Goal: Task Accomplishment & Management: Manage account settings

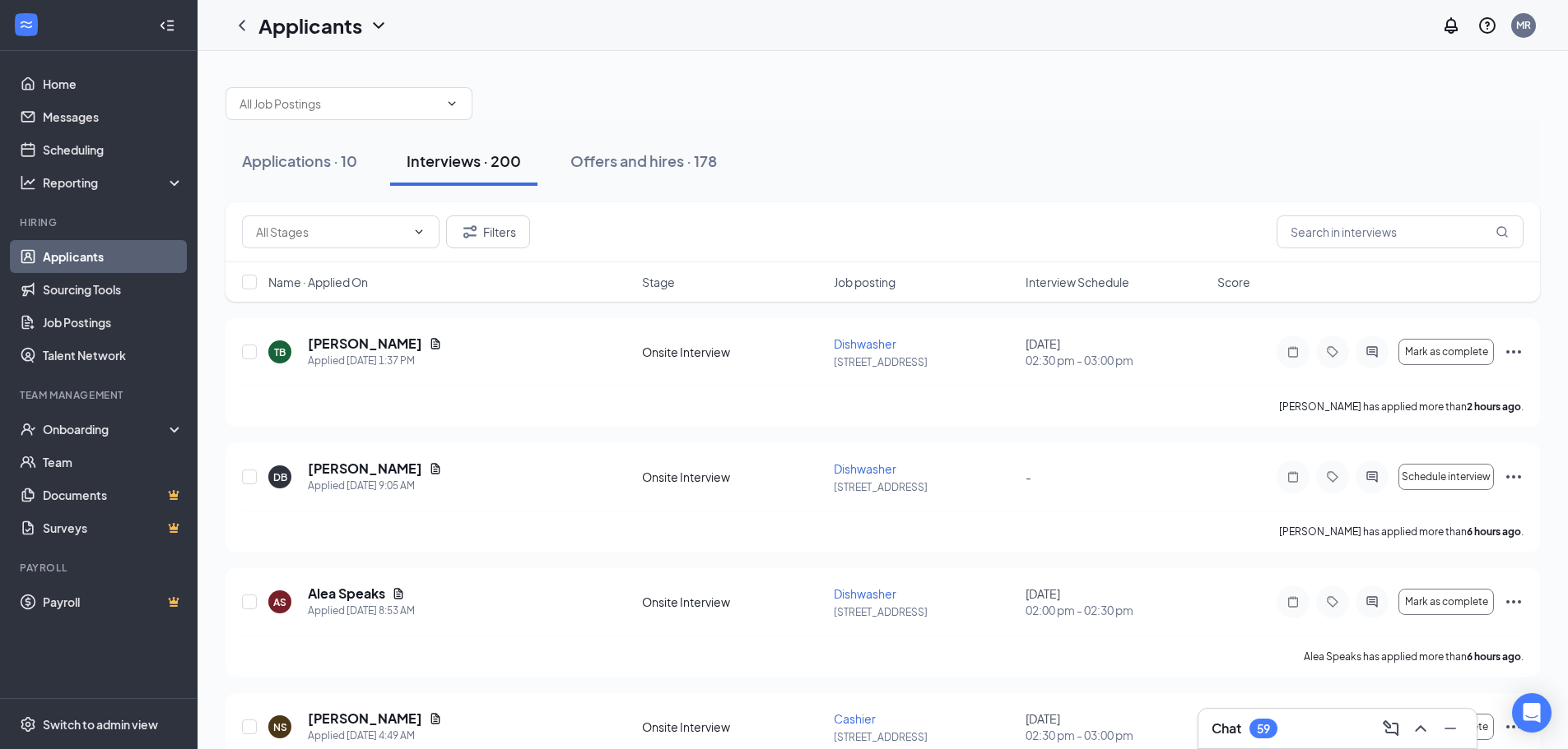
click at [73, 256] on link "Applicants" at bounding box center [113, 257] width 141 height 33
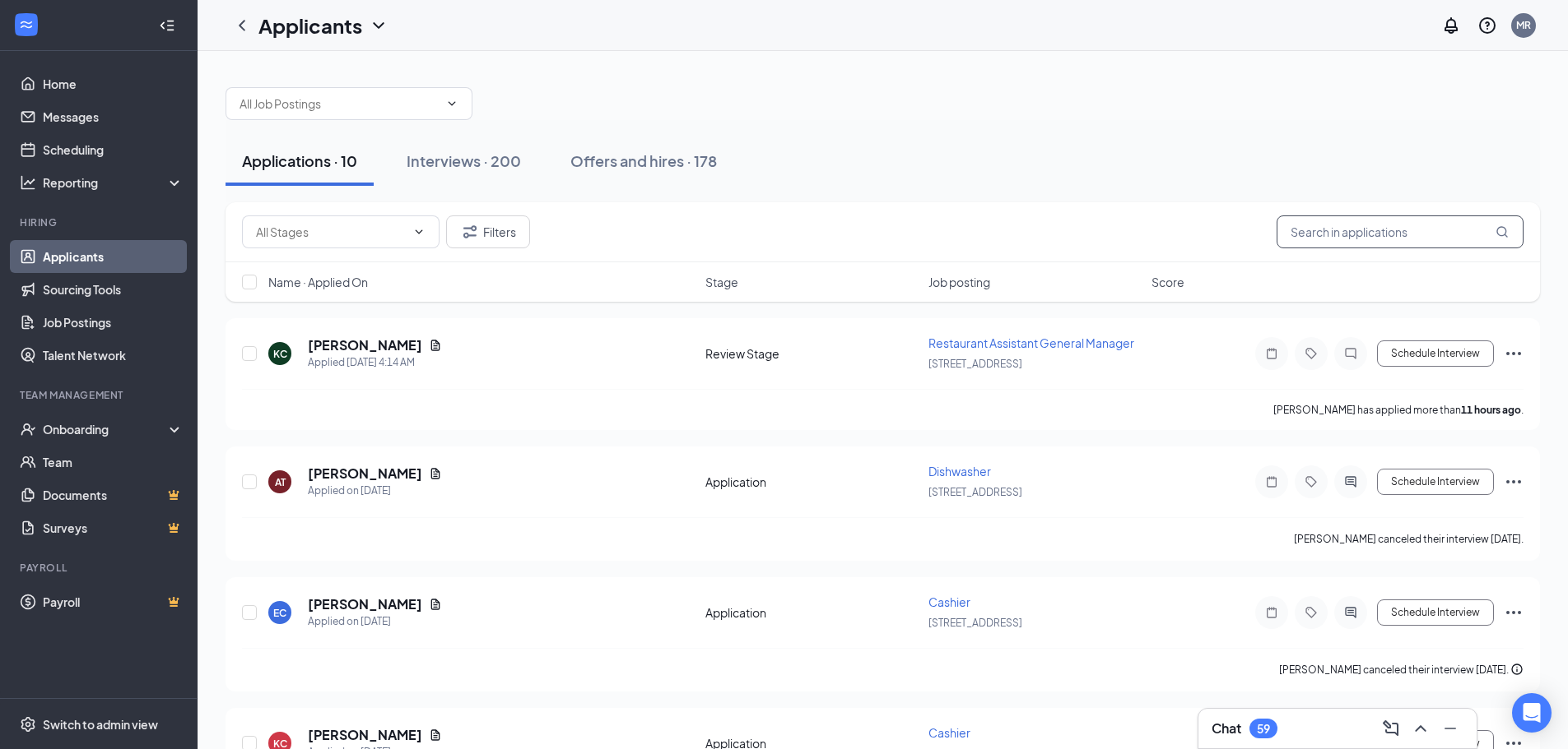
click at [1354, 235] on input "text" at bounding box center [1400, 232] width 247 height 33
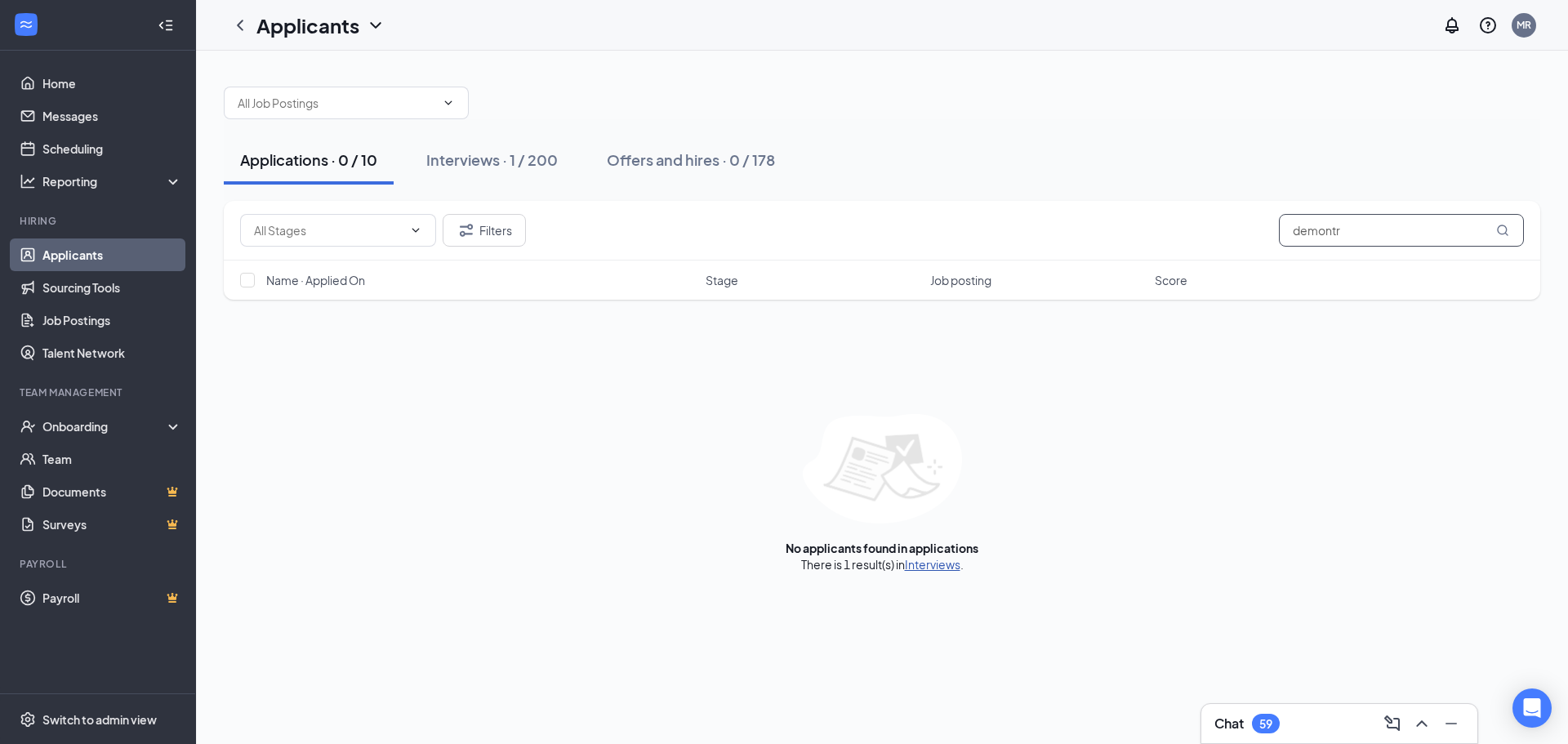
type input "demontr"
click at [930, 568] on link "Interviews" at bounding box center [932, 564] width 55 height 14
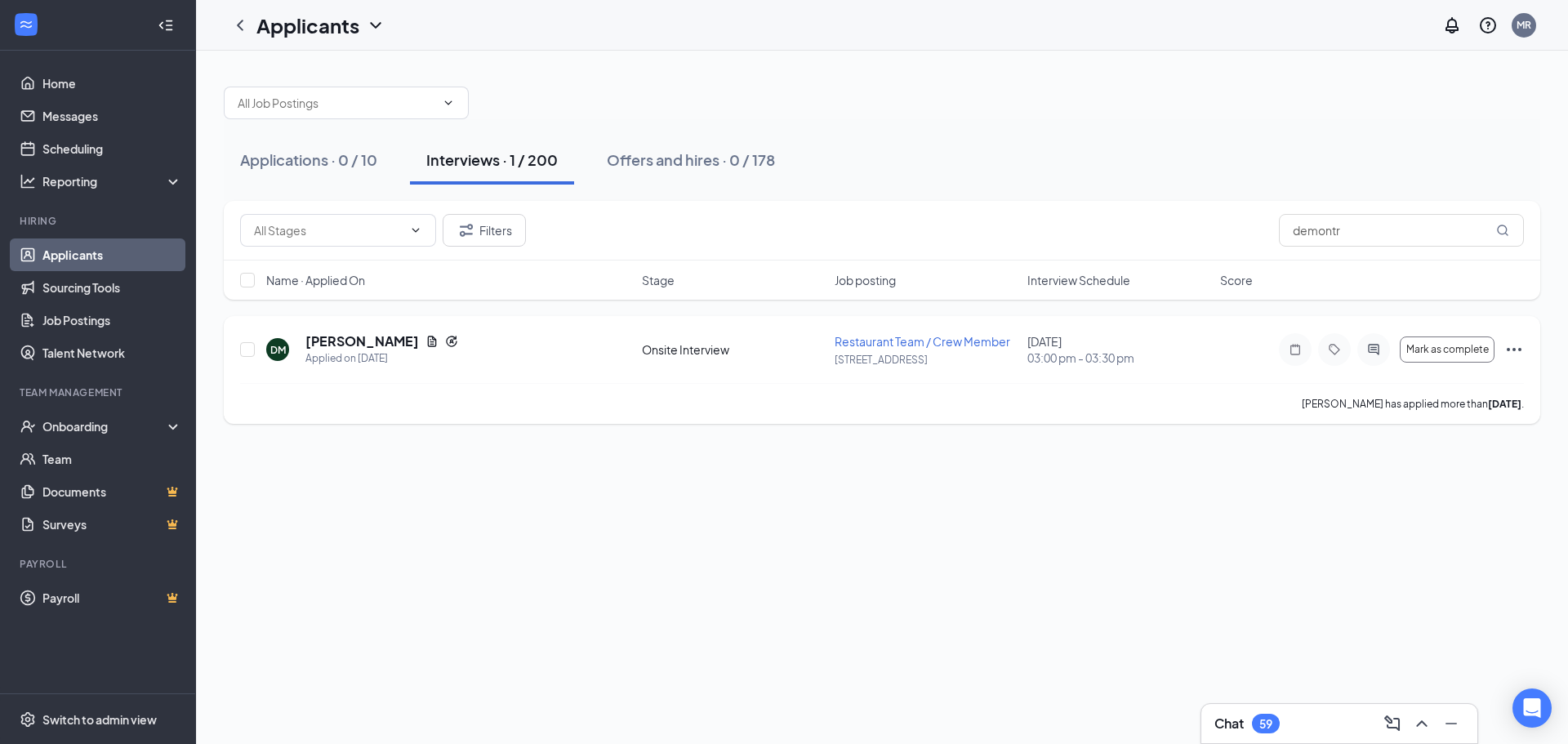
click at [1508, 353] on icon "Ellipses" at bounding box center [1515, 350] width 20 height 20
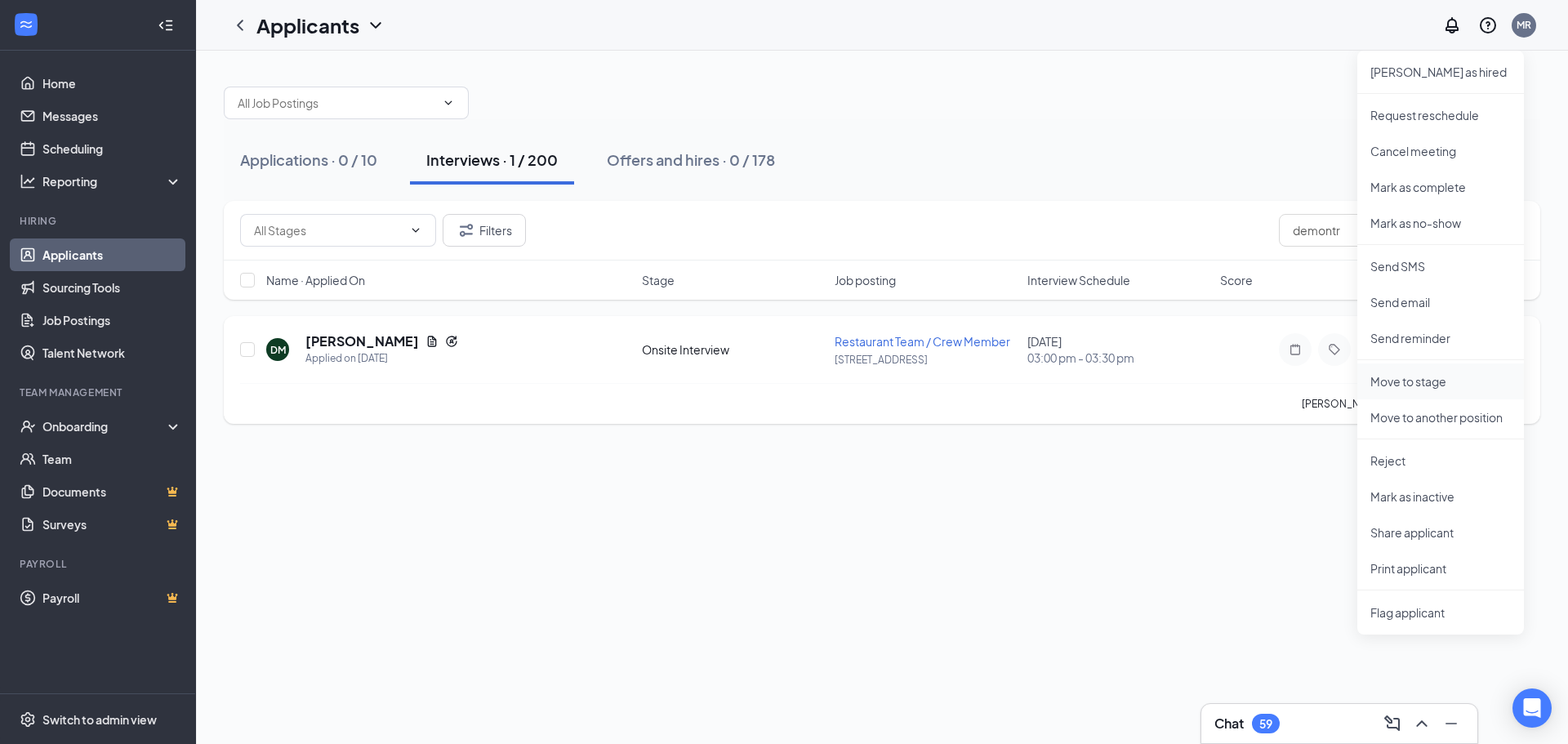
click at [1412, 382] on p "Move to stage" at bounding box center [1441, 381] width 140 height 16
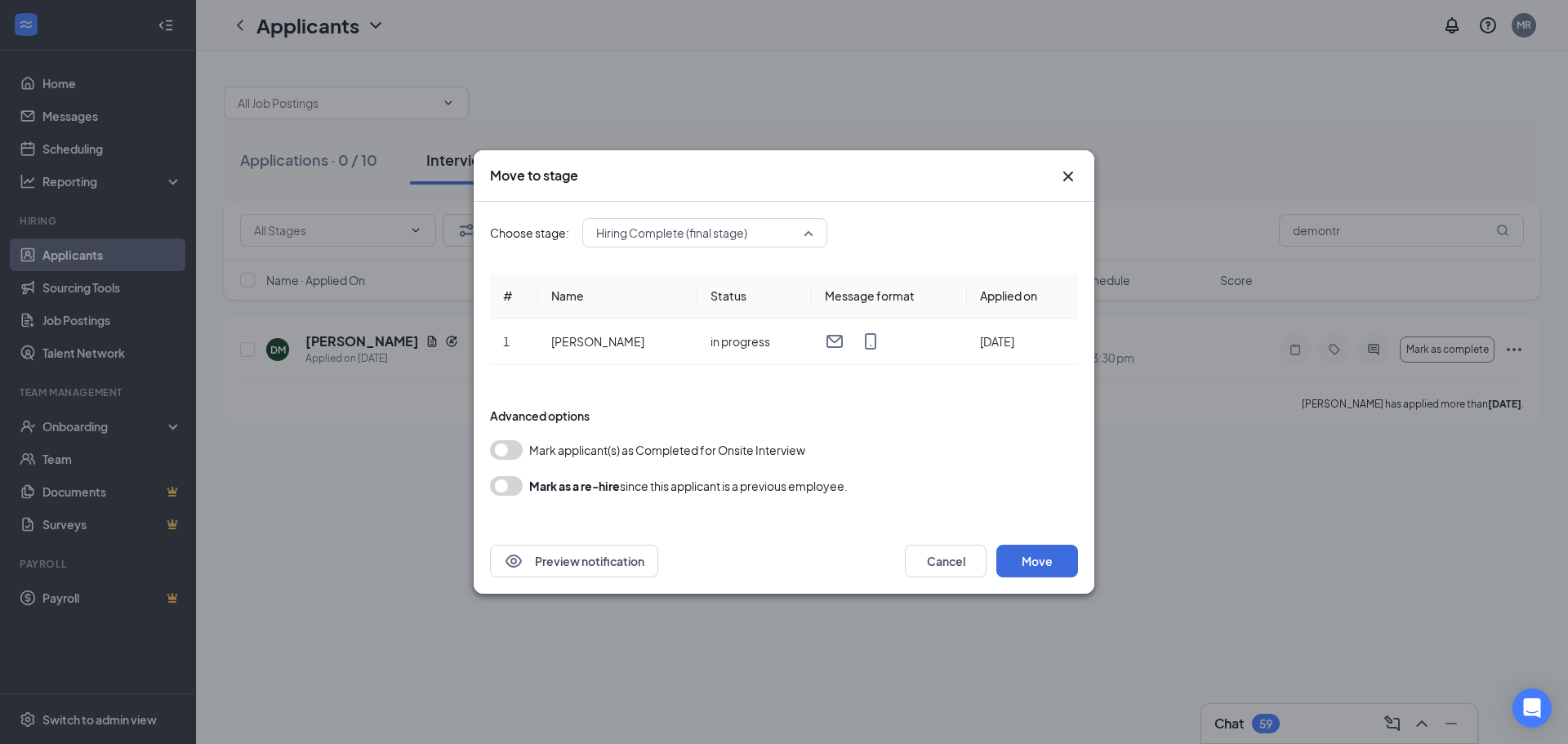
click at [774, 237] on span "Hiring Complete (final stage)" at bounding box center [698, 232] width 202 height 24
click at [1029, 561] on button "Move" at bounding box center [1038, 561] width 81 height 33
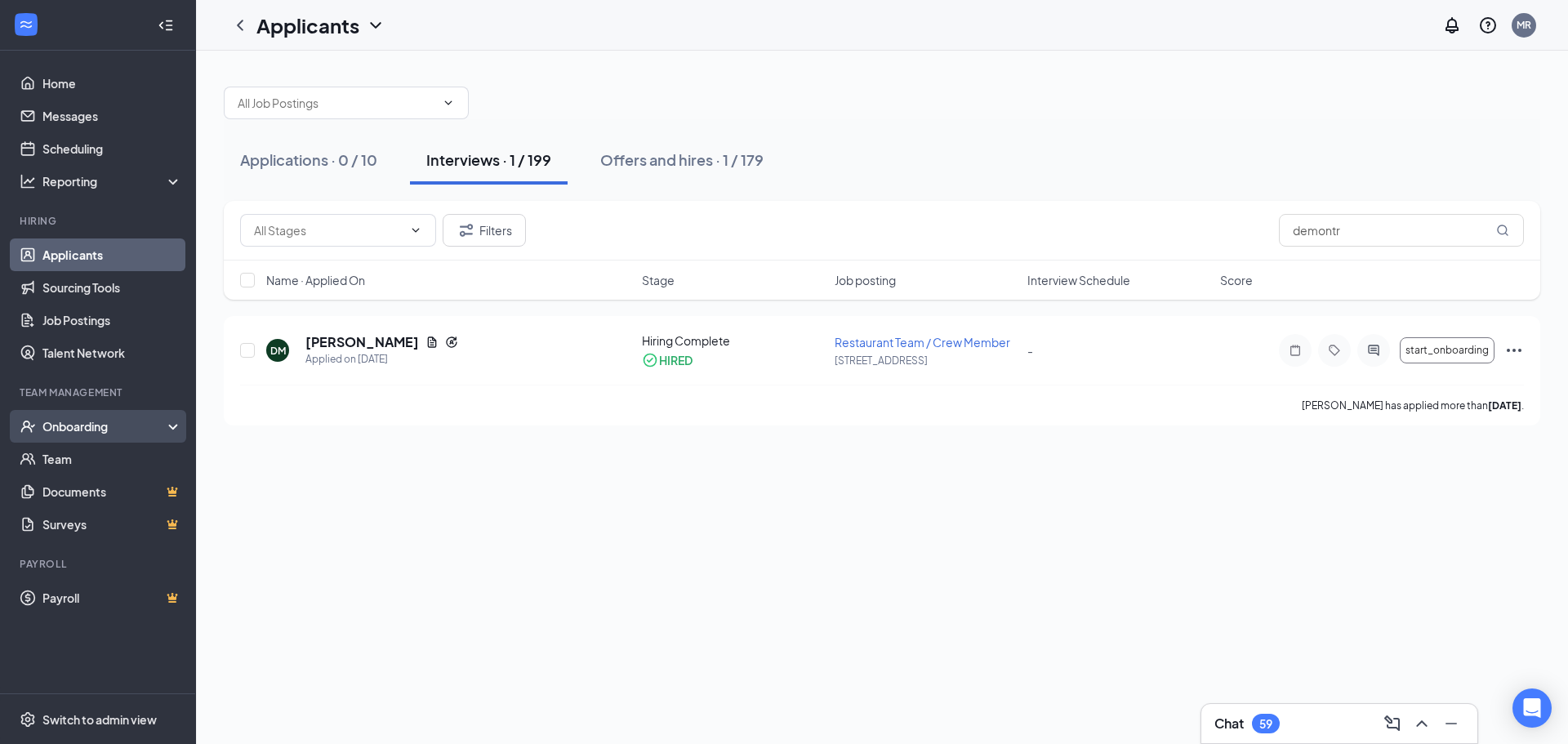
click at [73, 434] on div "Onboarding" at bounding box center [105, 427] width 126 height 16
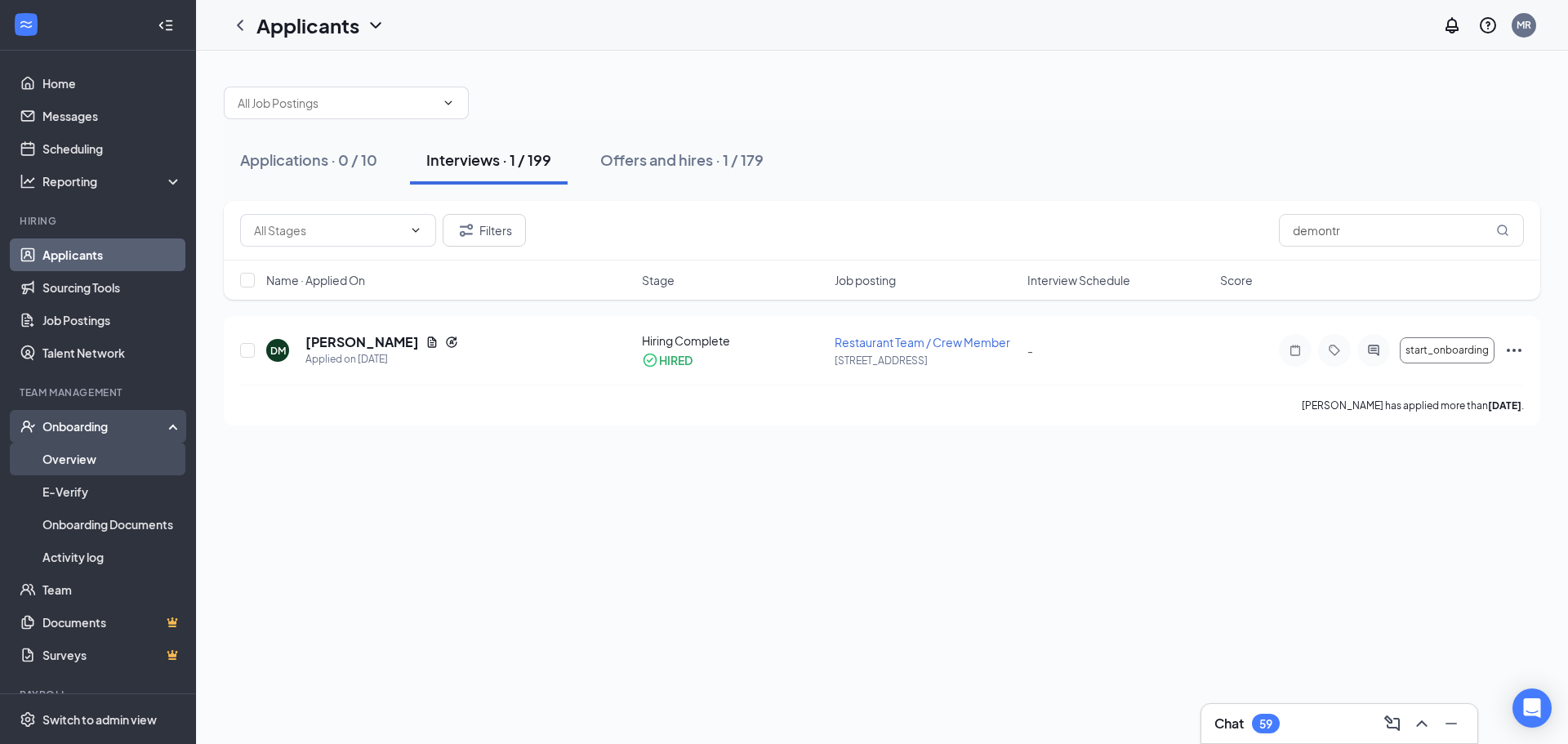
click at [72, 462] on link "Overview" at bounding box center [112, 459] width 140 height 33
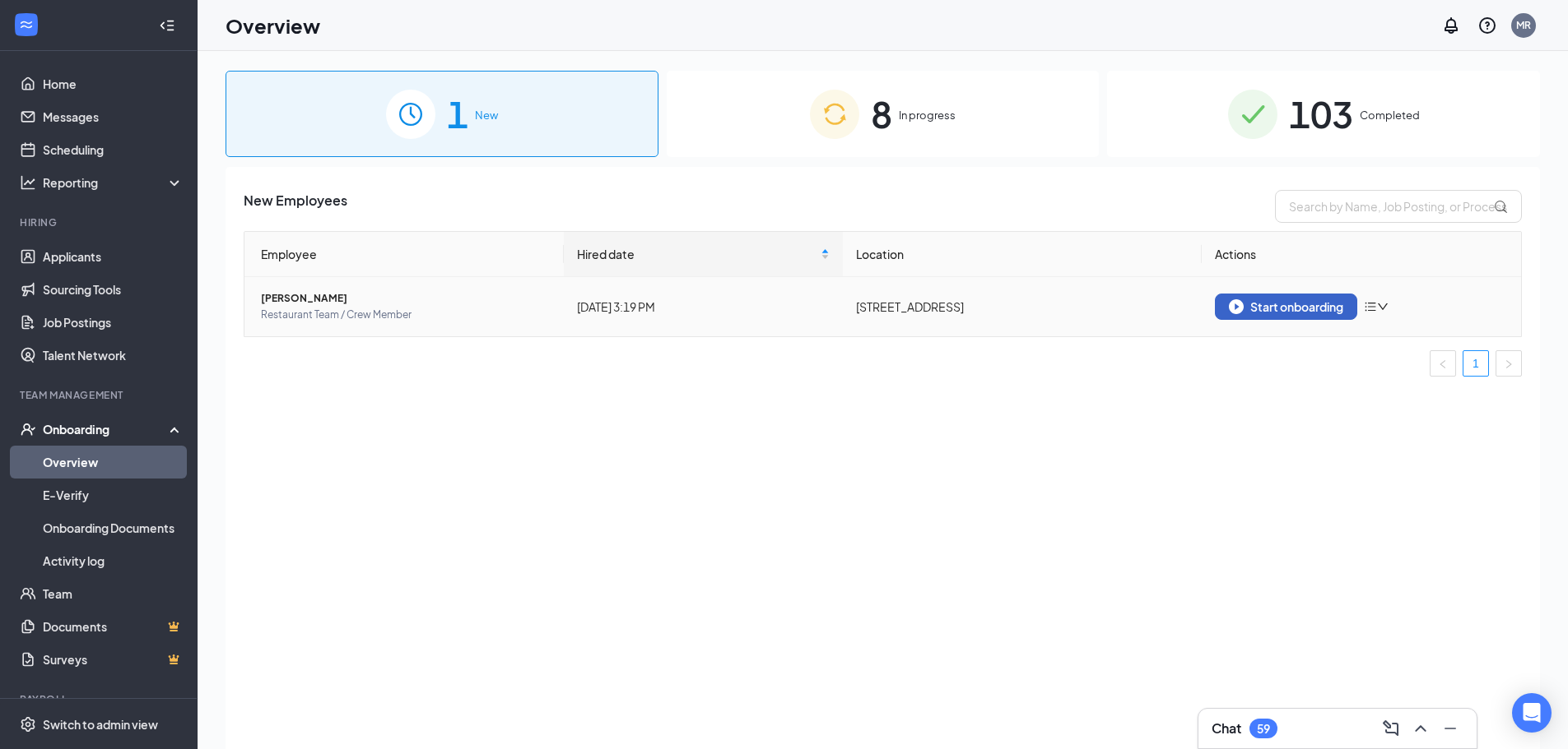
click at [1342, 314] on button "Start onboarding" at bounding box center [1286, 307] width 142 height 26
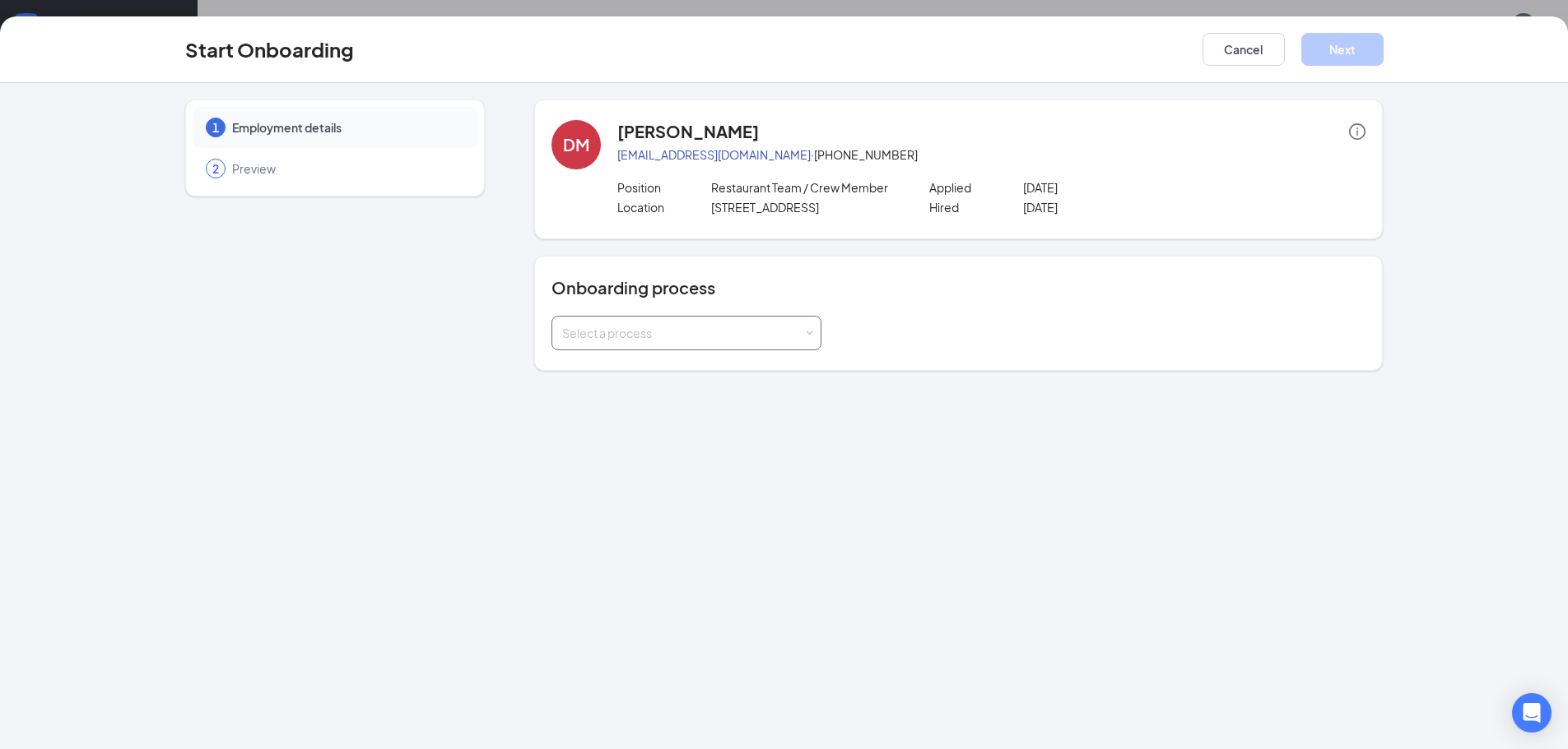
click at [754, 334] on div "Select a process" at bounding box center [682, 333] width 241 height 16
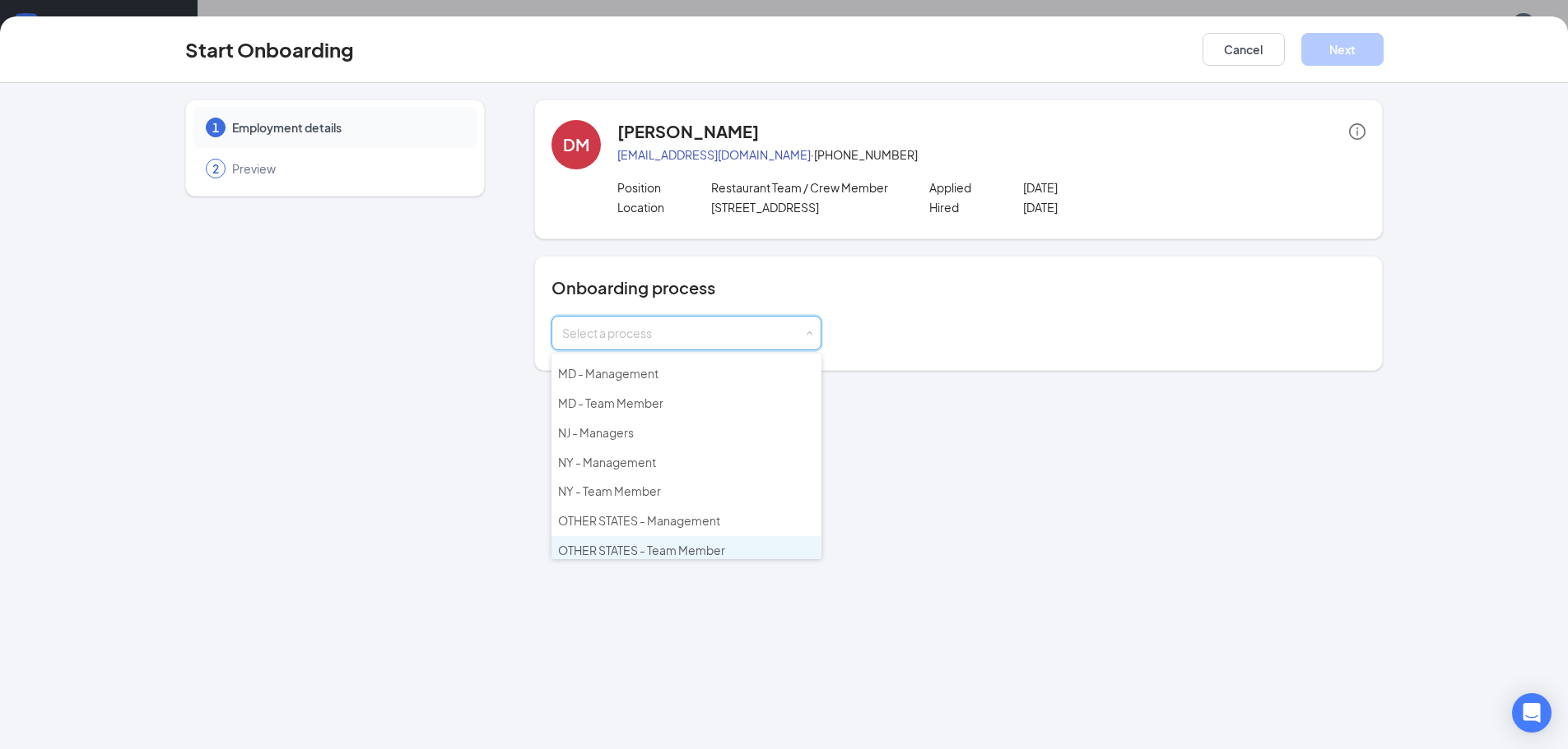
scroll to position [237, 0]
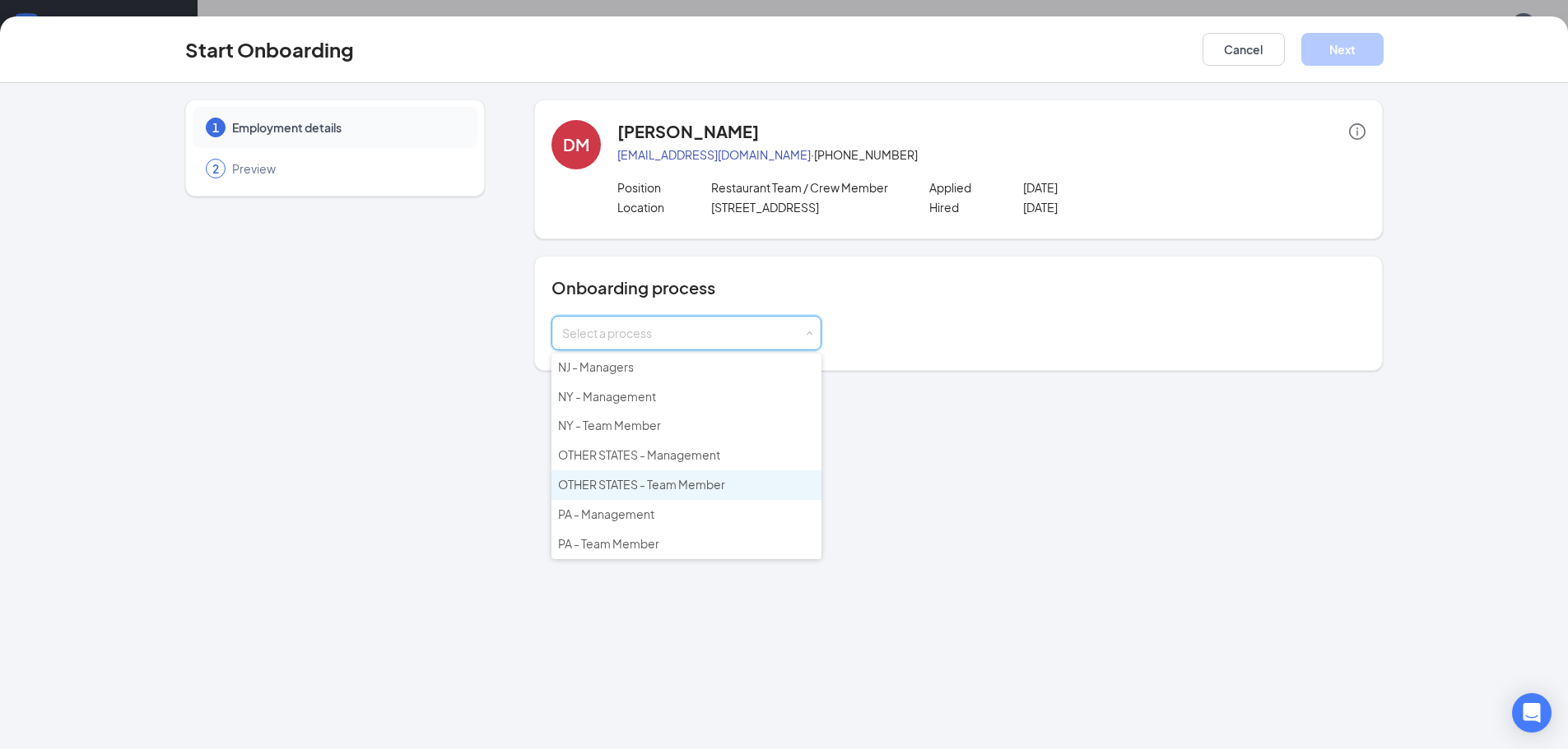
click at [654, 491] on span "OTHER STATES - Team Member" at bounding box center [641, 484] width 167 height 15
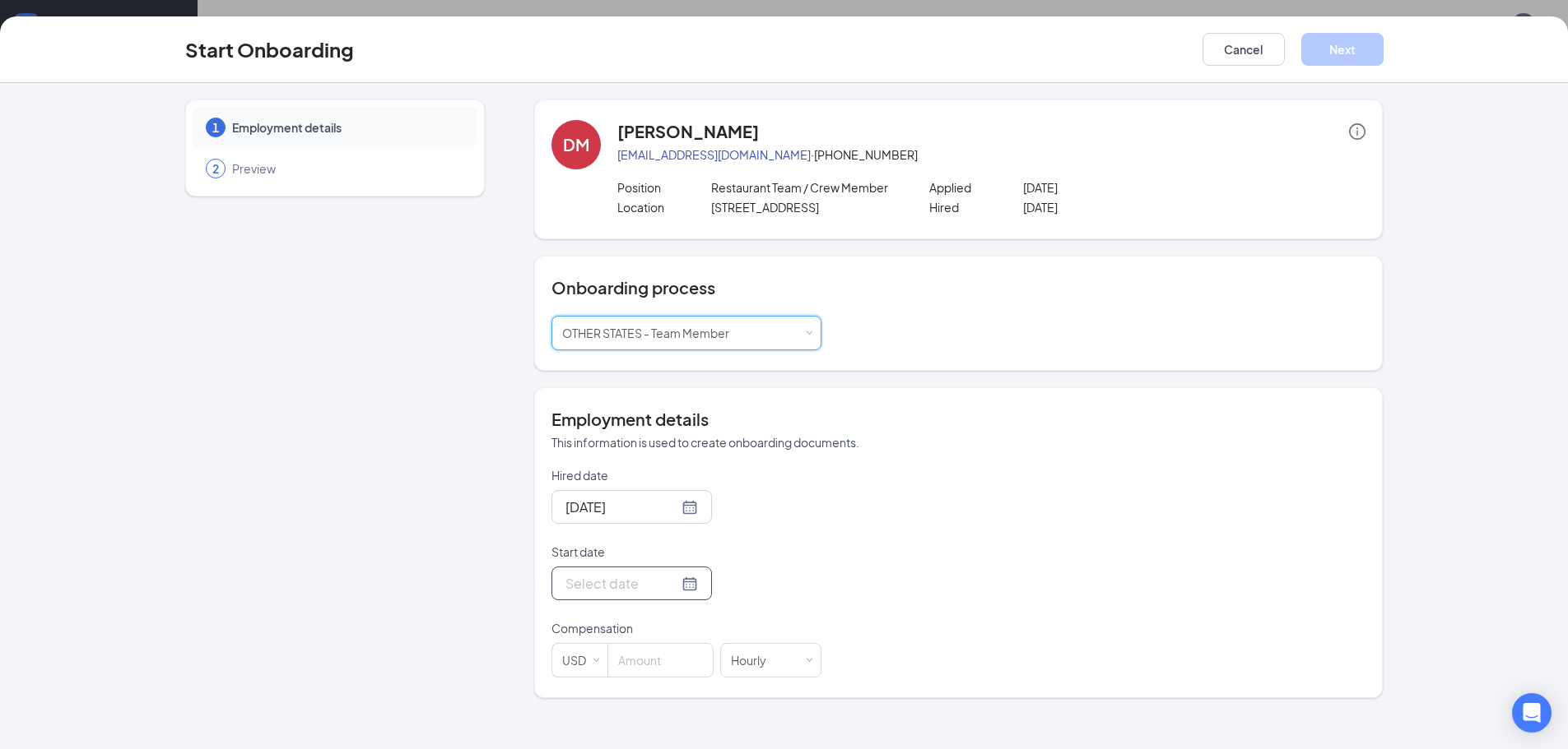
click at [595, 582] on input "Start date" at bounding box center [622, 583] width 113 height 21
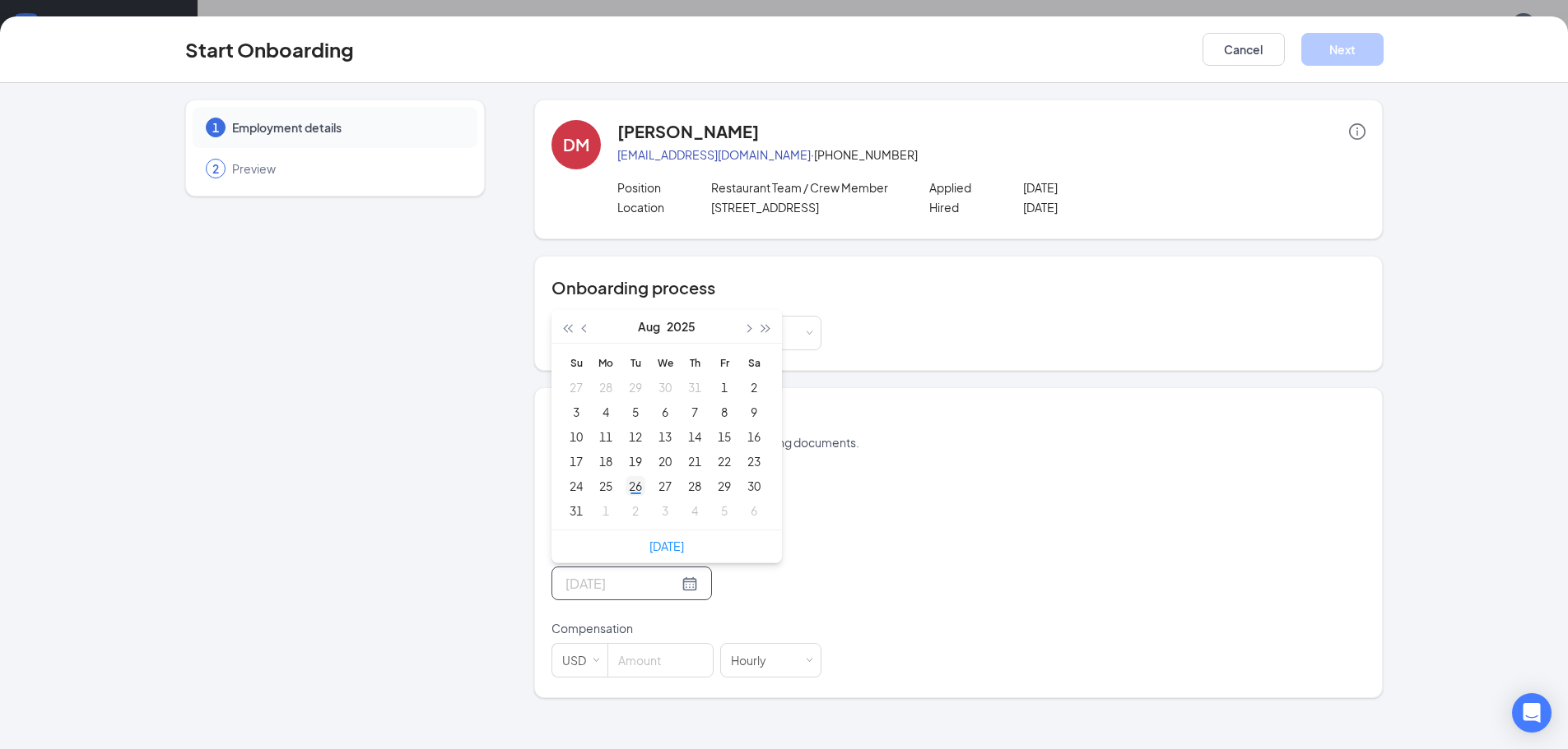
type input "[DATE]"
click at [636, 487] on div "26" at bounding box center [636, 486] width 20 height 20
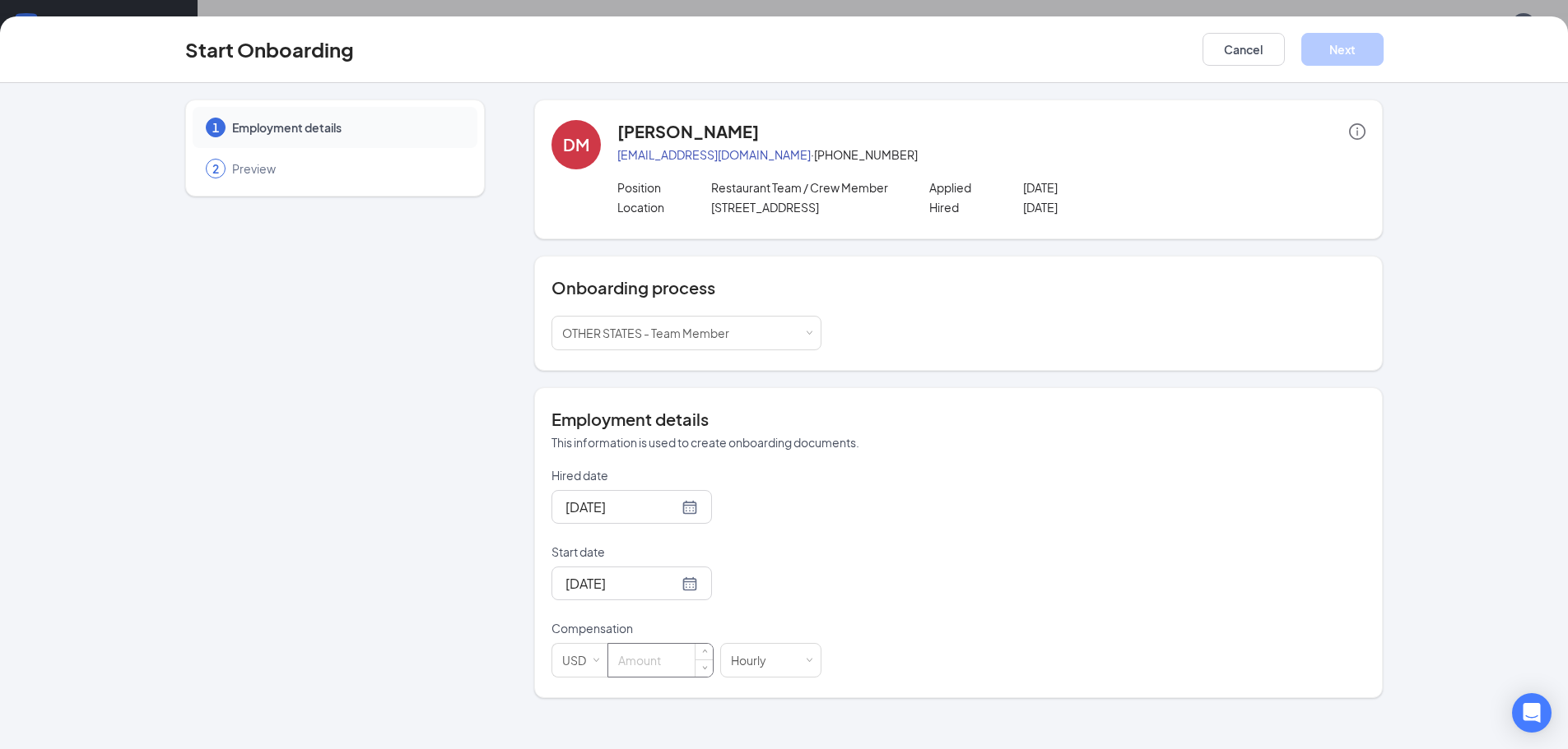
click at [651, 663] on input at bounding box center [660, 661] width 105 height 33
type input "12"
click at [1355, 56] on button "Next" at bounding box center [1342, 49] width 82 height 33
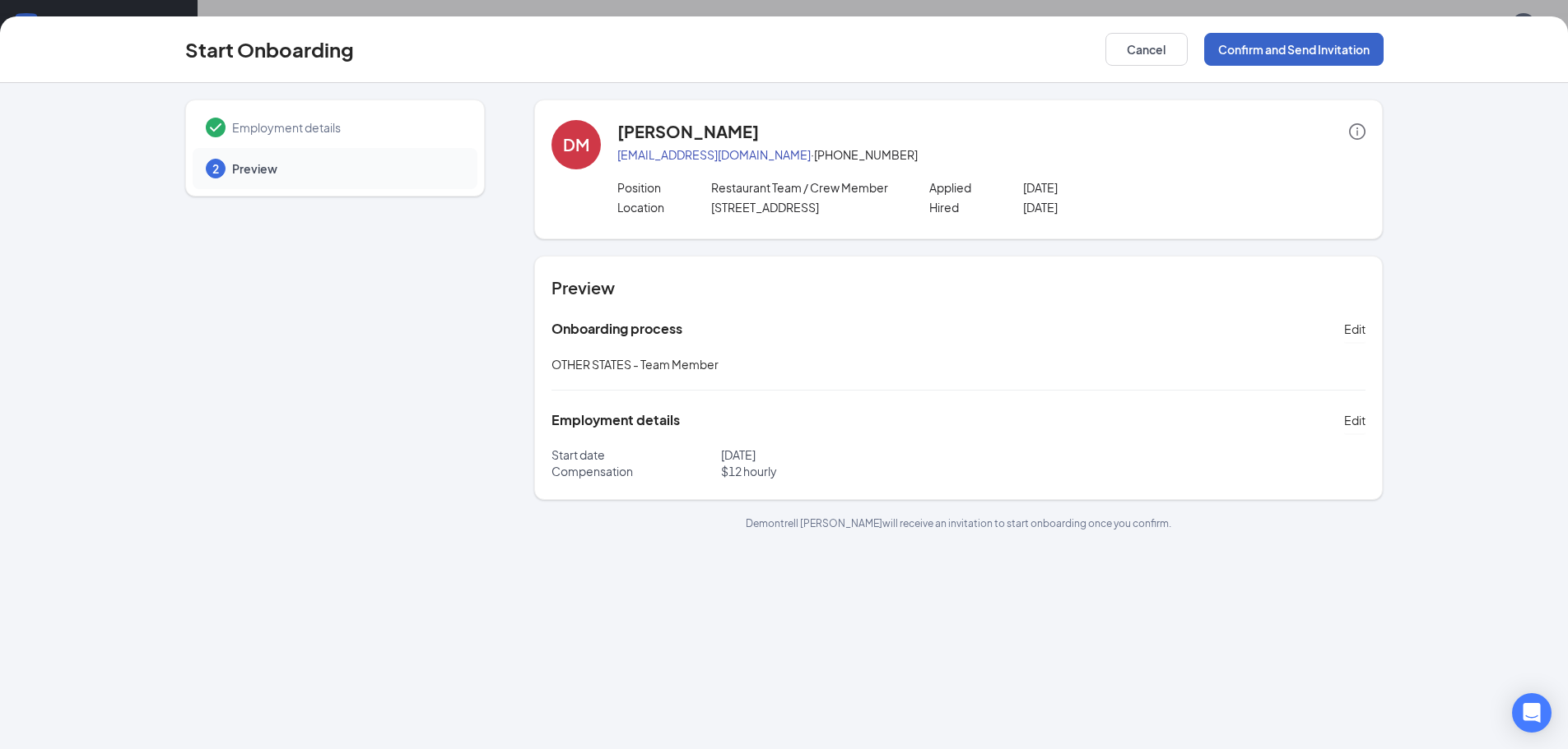
click at [1278, 49] on button "Confirm and Send Invitation" at bounding box center [1293, 49] width 179 height 33
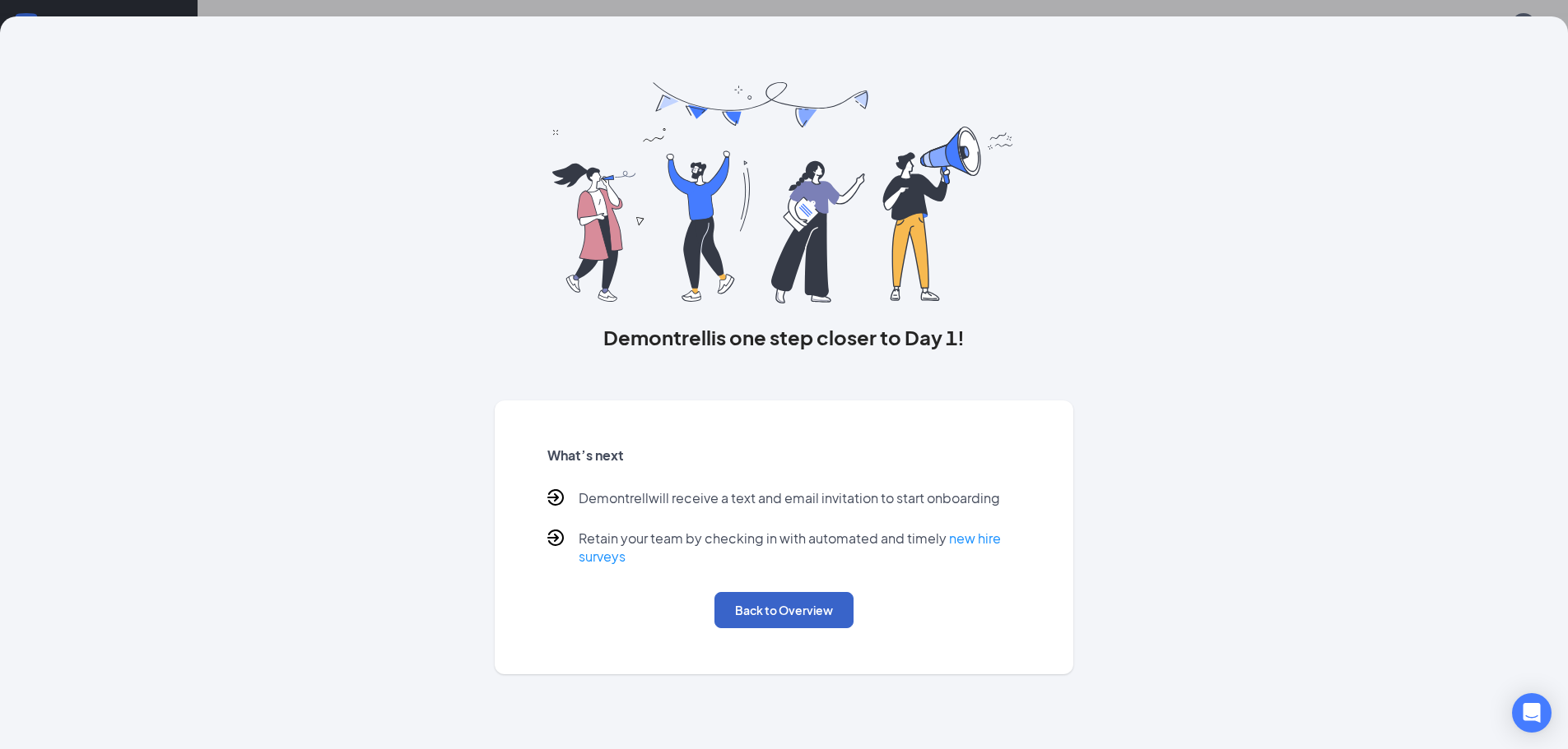
click at [782, 613] on button "Back to Overview" at bounding box center [784, 611] width 139 height 36
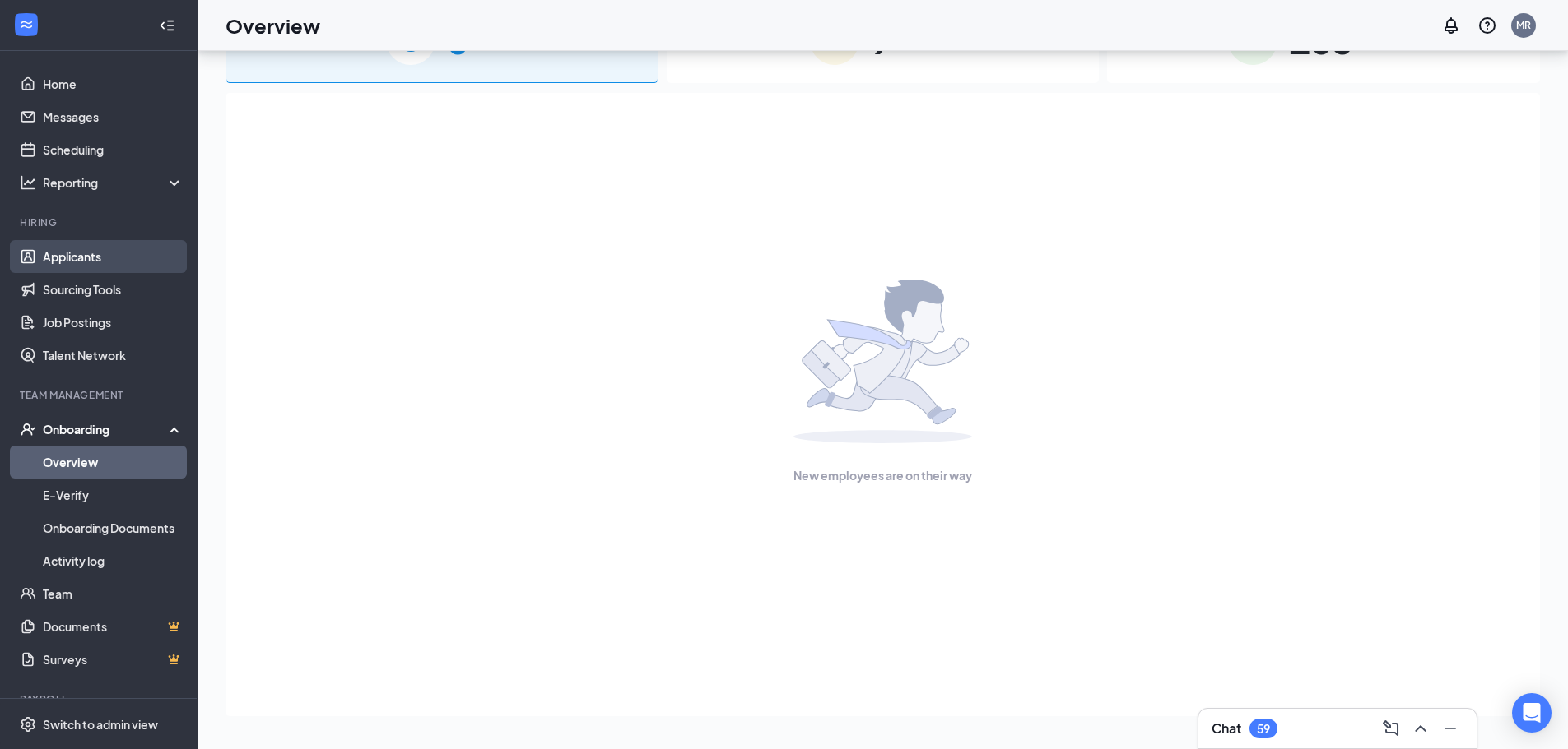
click at [52, 250] on link "Applicants" at bounding box center [113, 257] width 141 height 33
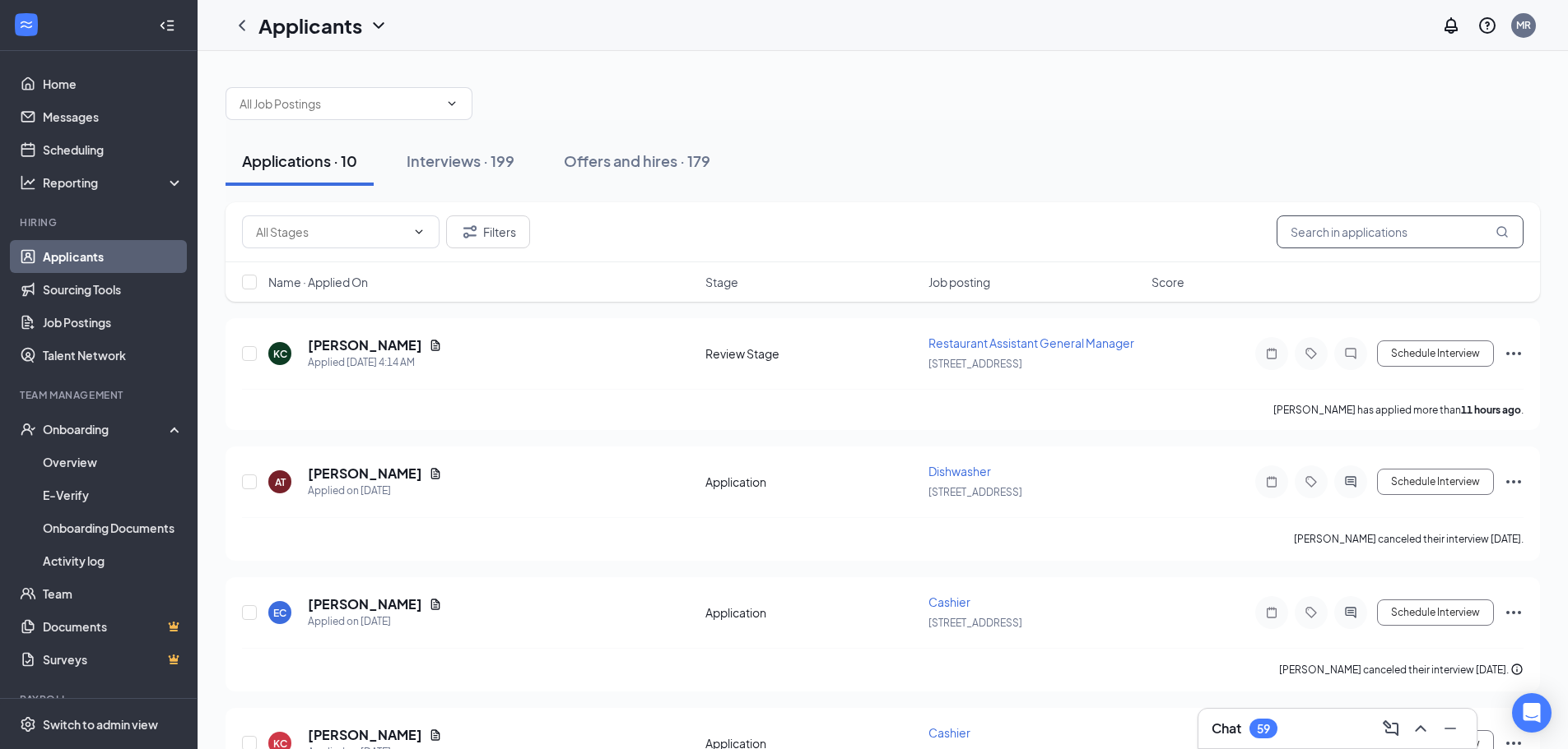
click at [1369, 228] on input "text" at bounding box center [1400, 232] width 247 height 33
click at [440, 161] on div "Interviews · 199" at bounding box center [460, 160] width 107 height 21
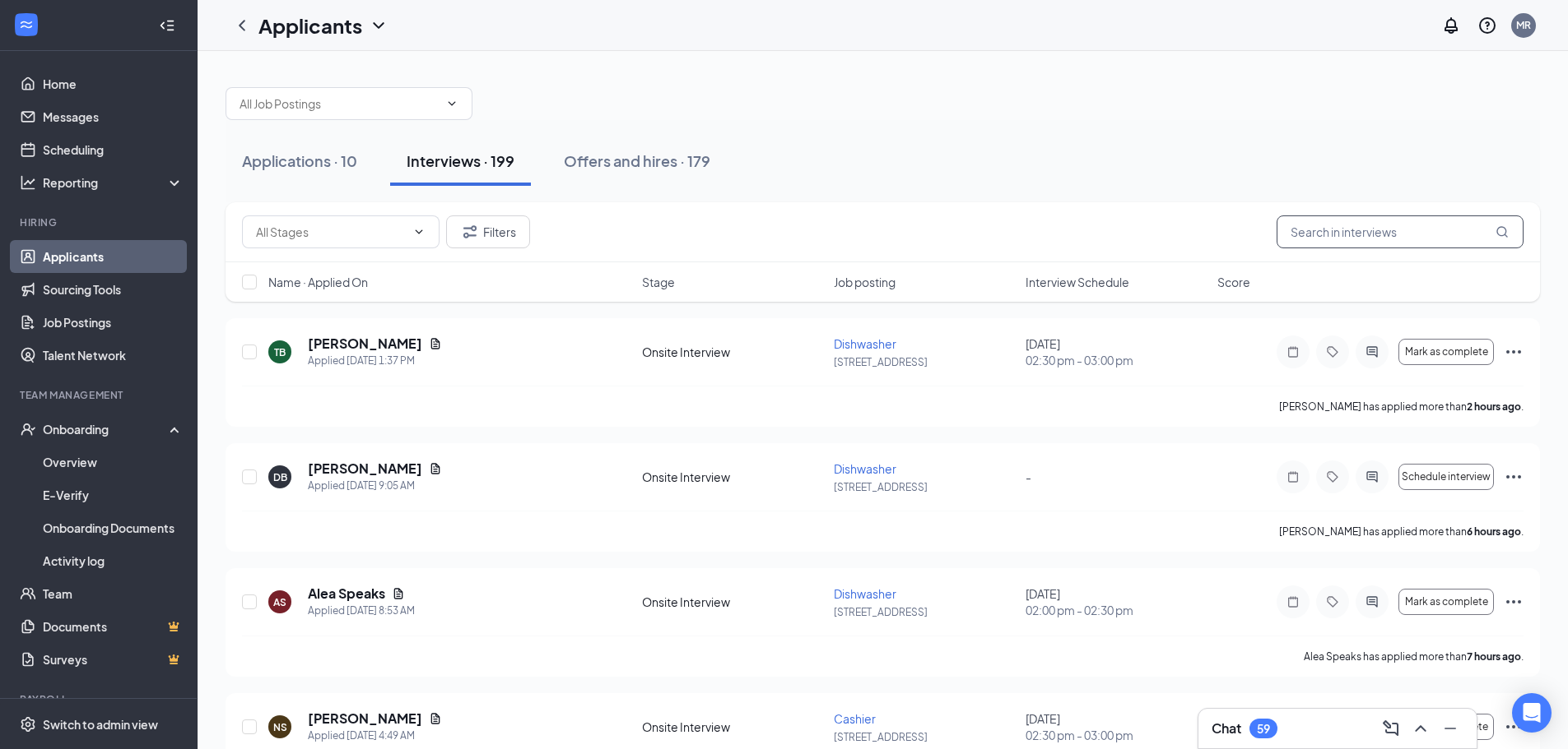
click at [1306, 234] on input "text" at bounding box center [1400, 232] width 247 height 33
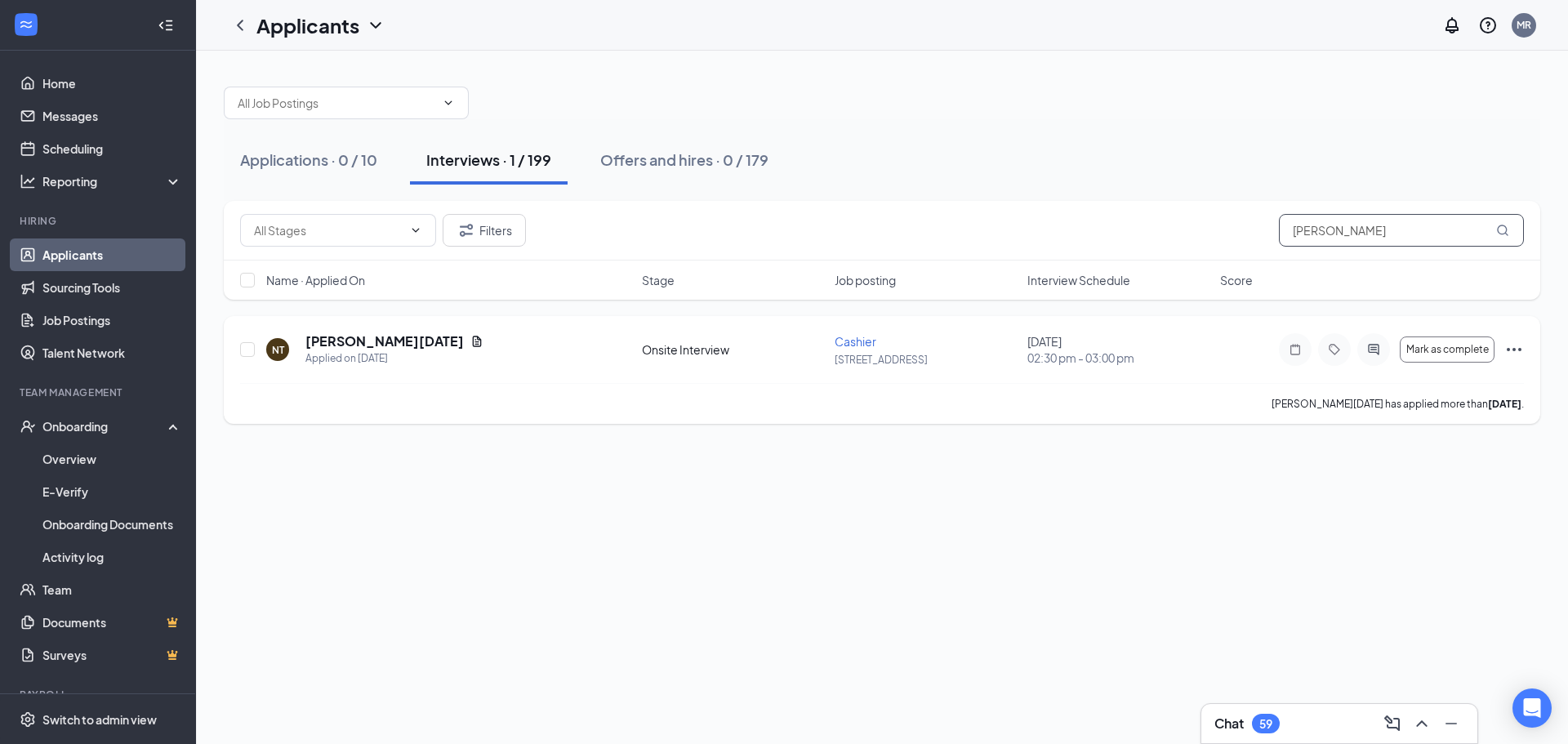
type input "[PERSON_NAME]"
click at [1514, 353] on icon "Ellipses" at bounding box center [1515, 350] width 20 height 20
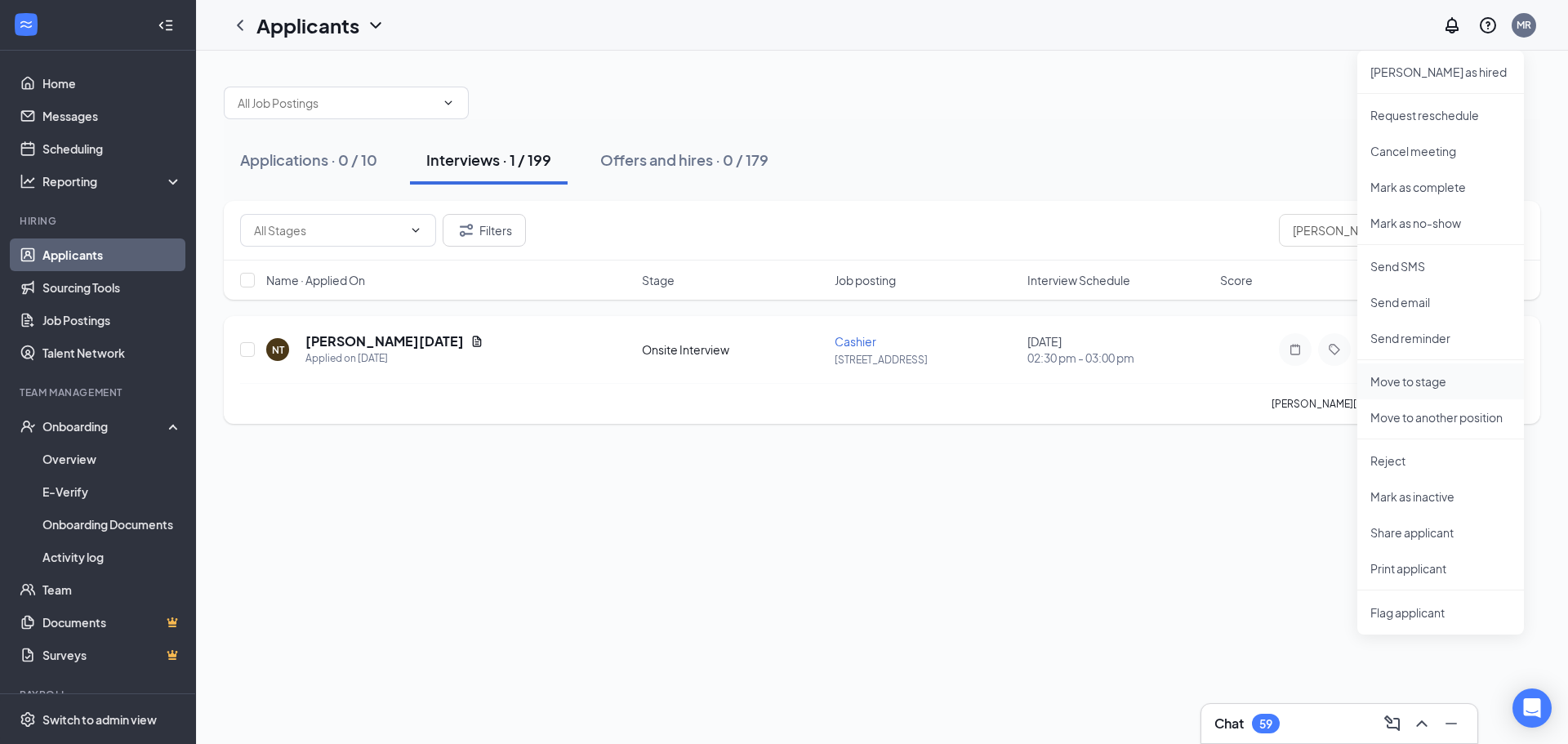
click at [1397, 383] on p "Move to stage" at bounding box center [1441, 381] width 140 height 16
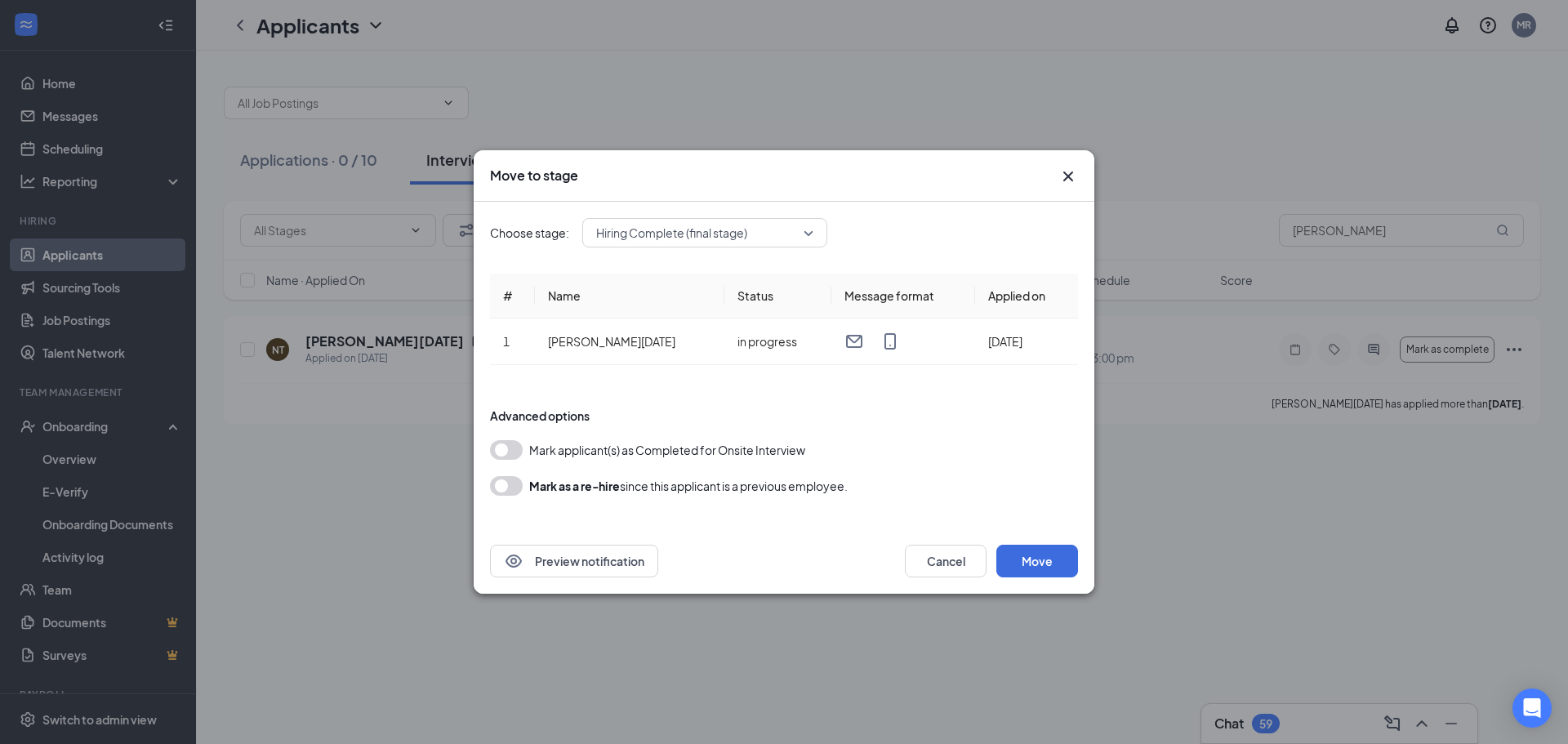
click at [669, 232] on span "Hiring Complete (final stage)" at bounding box center [671, 232] width 151 height 24
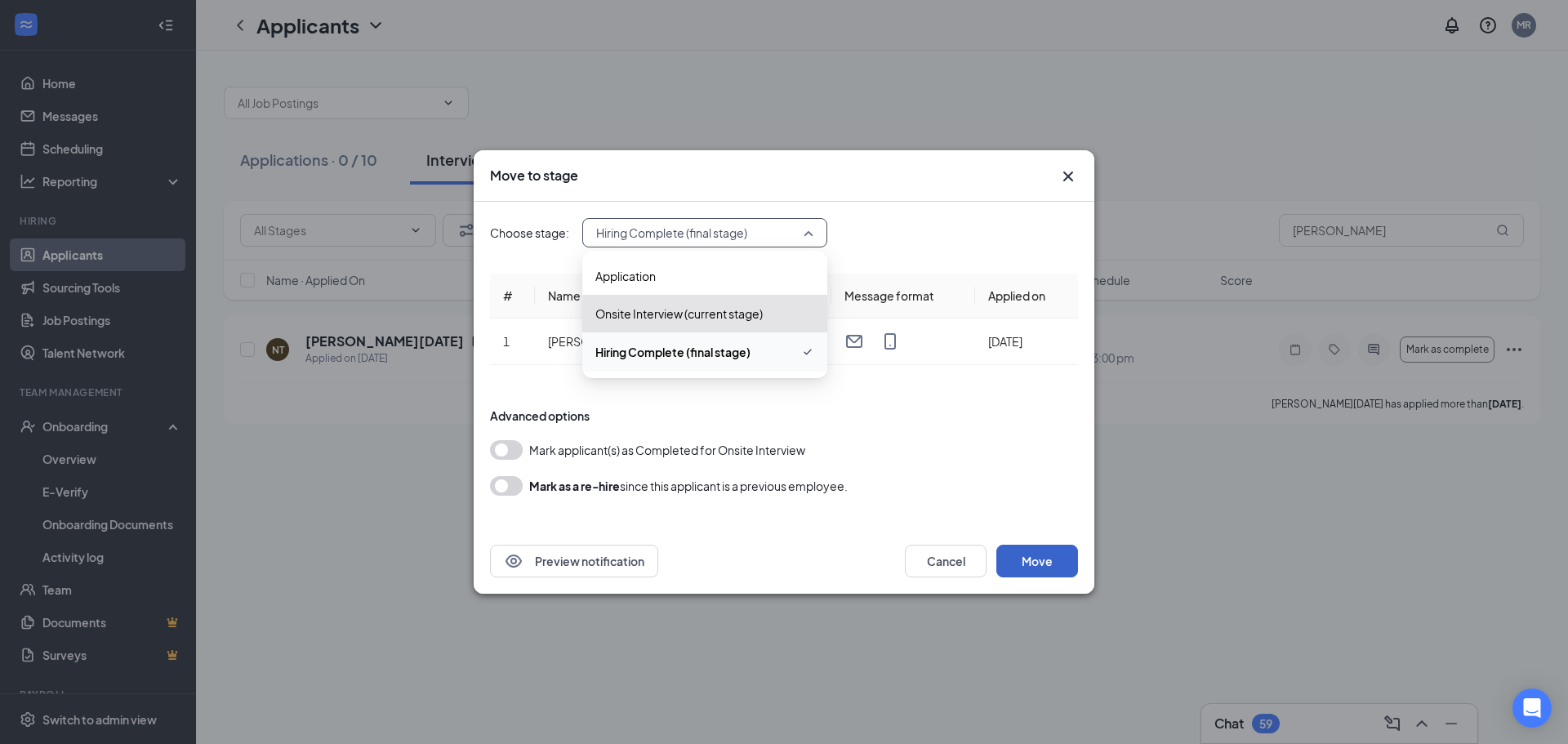
click at [1027, 564] on button "Move" at bounding box center [1038, 561] width 81 height 33
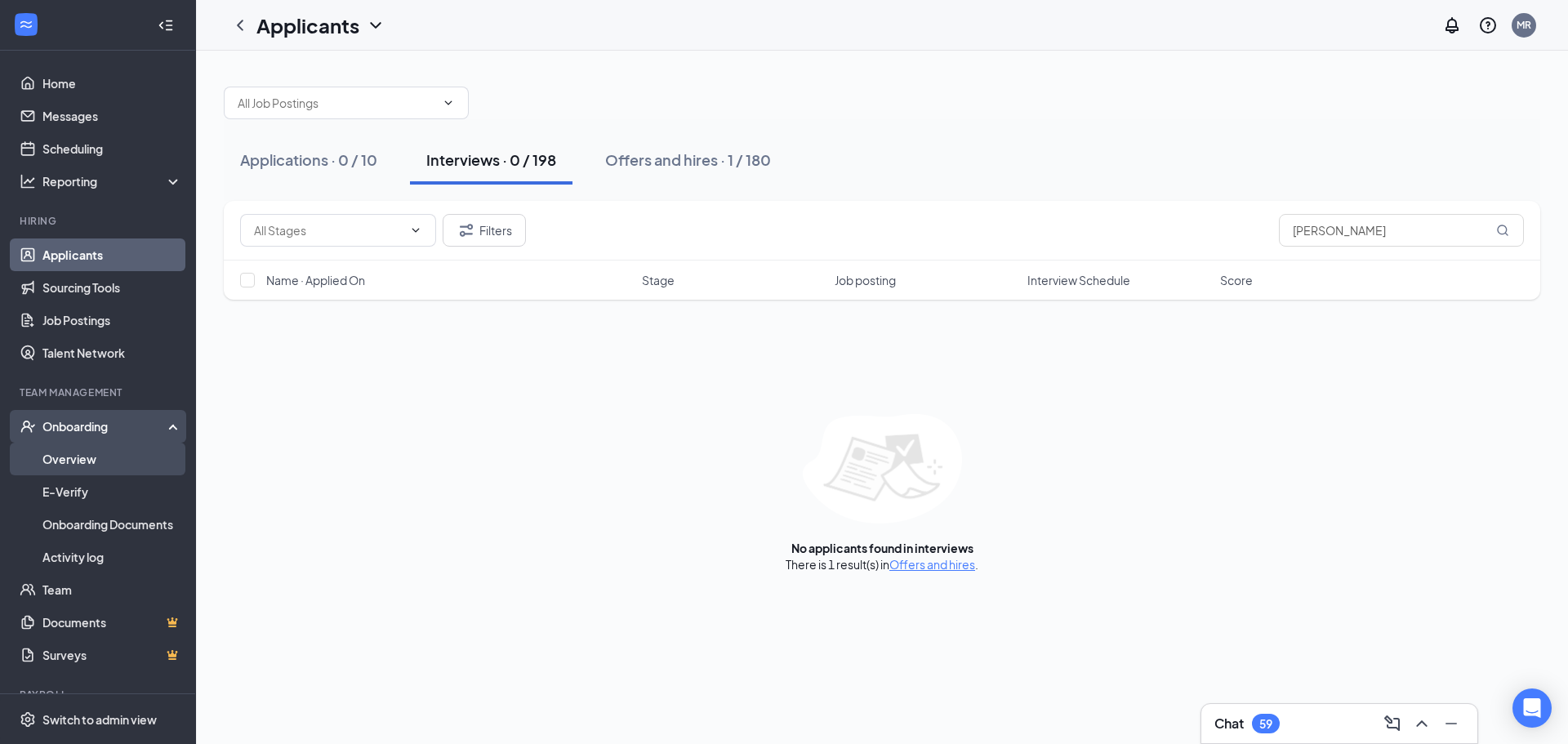
click at [80, 468] on link "Overview" at bounding box center [112, 459] width 140 height 33
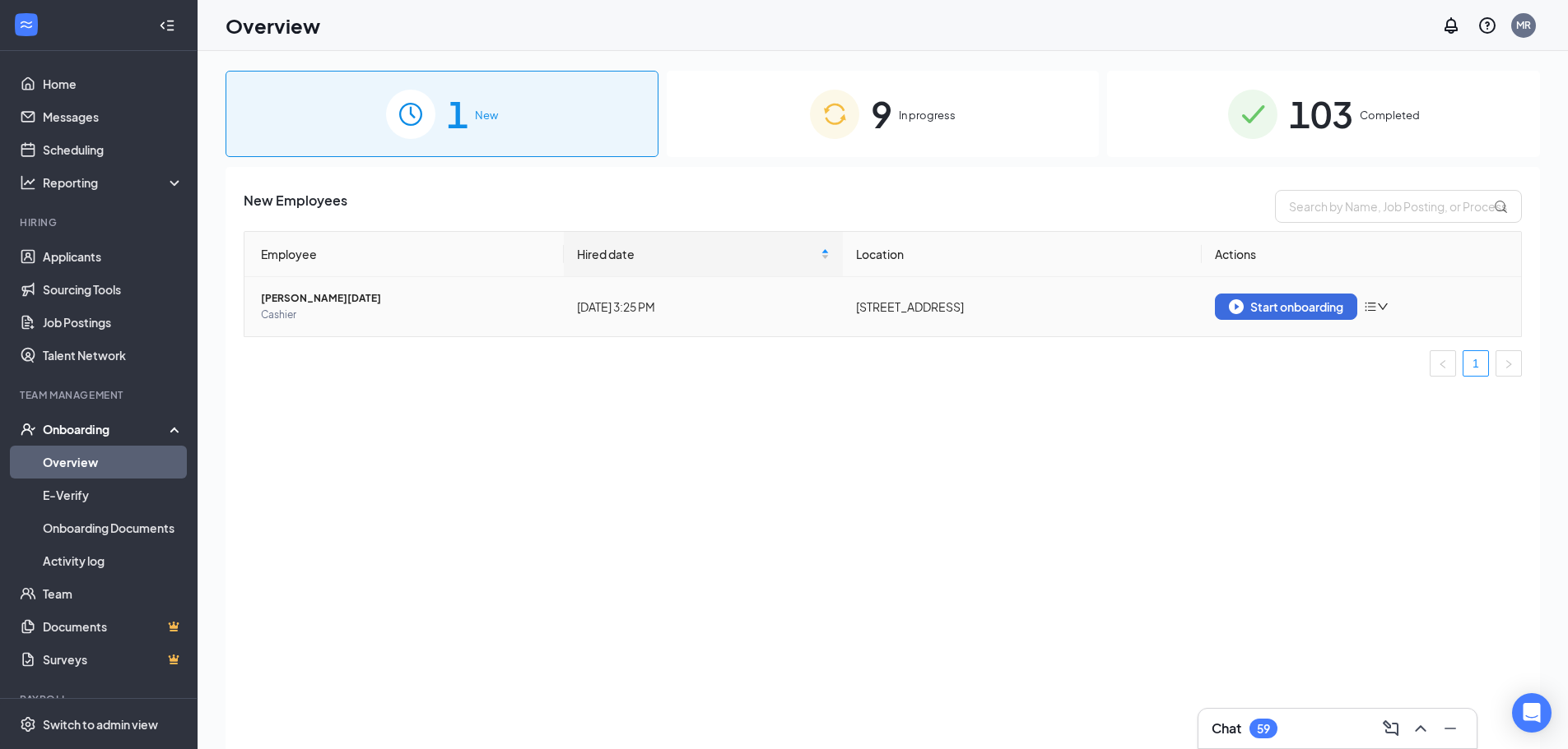
click at [1383, 305] on icon "down" at bounding box center [1382, 307] width 12 height 12
click at [1339, 310] on div "Start onboarding" at bounding box center [1286, 307] width 115 height 15
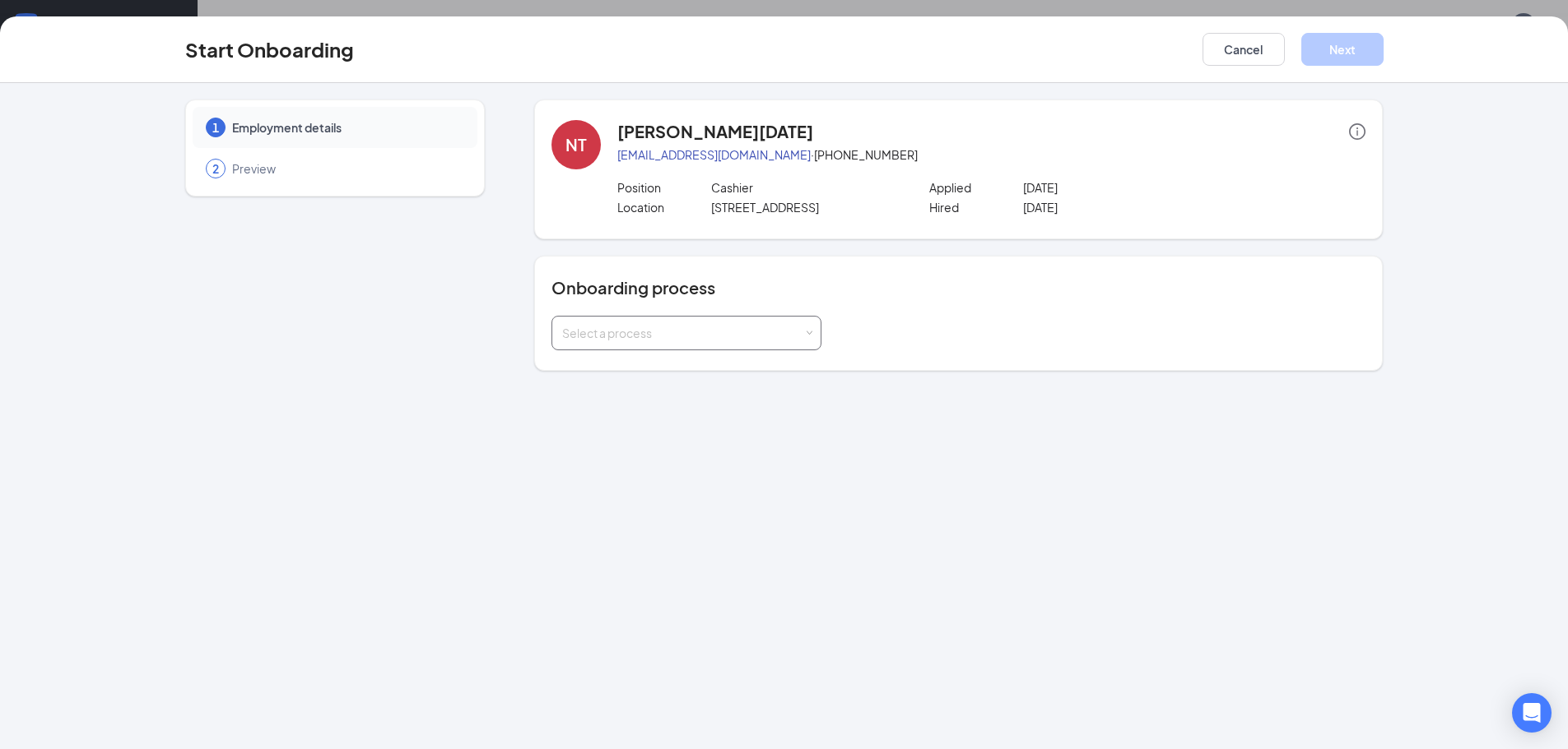
click at [751, 337] on div "Select a process" at bounding box center [682, 333] width 241 height 16
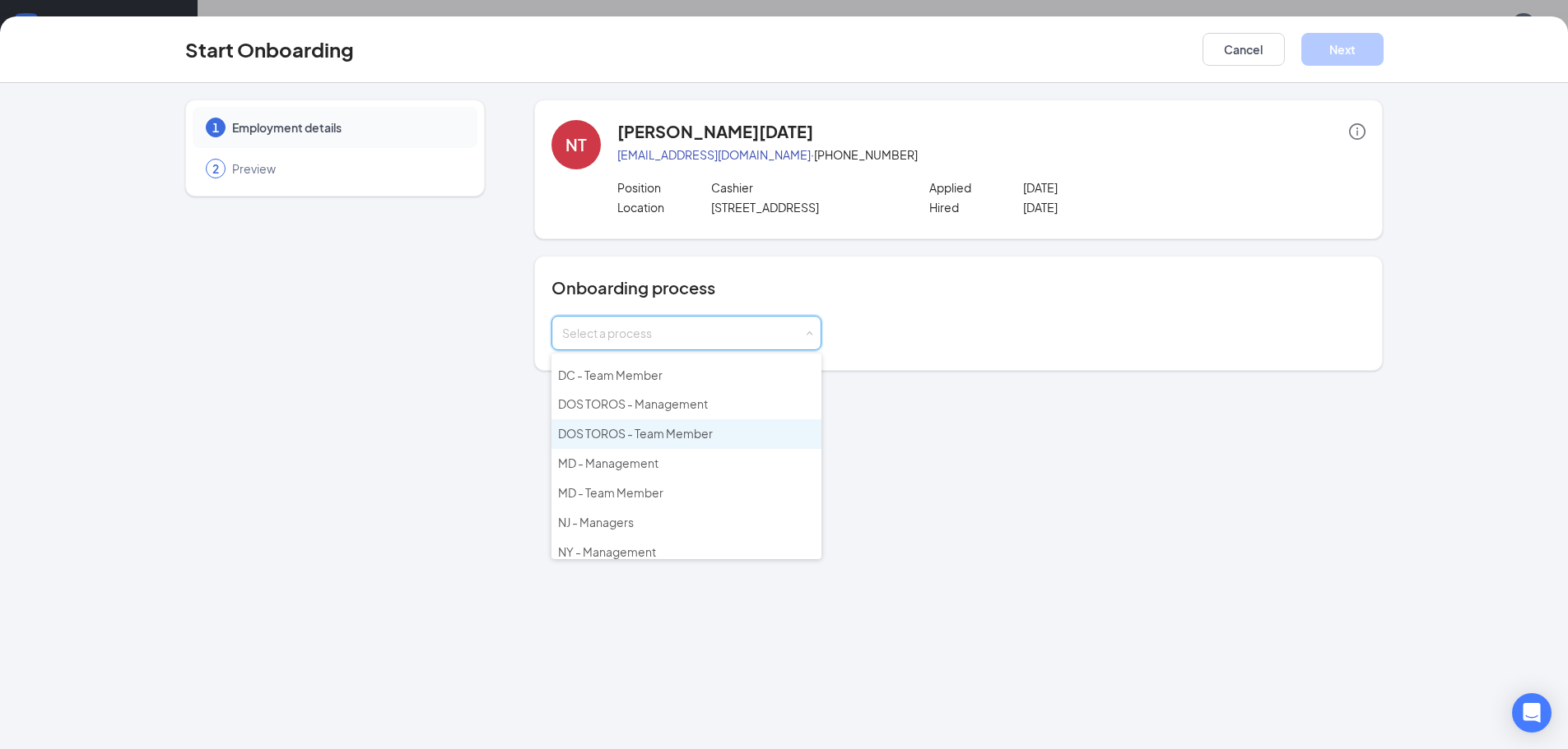
scroll to position [237, 0]
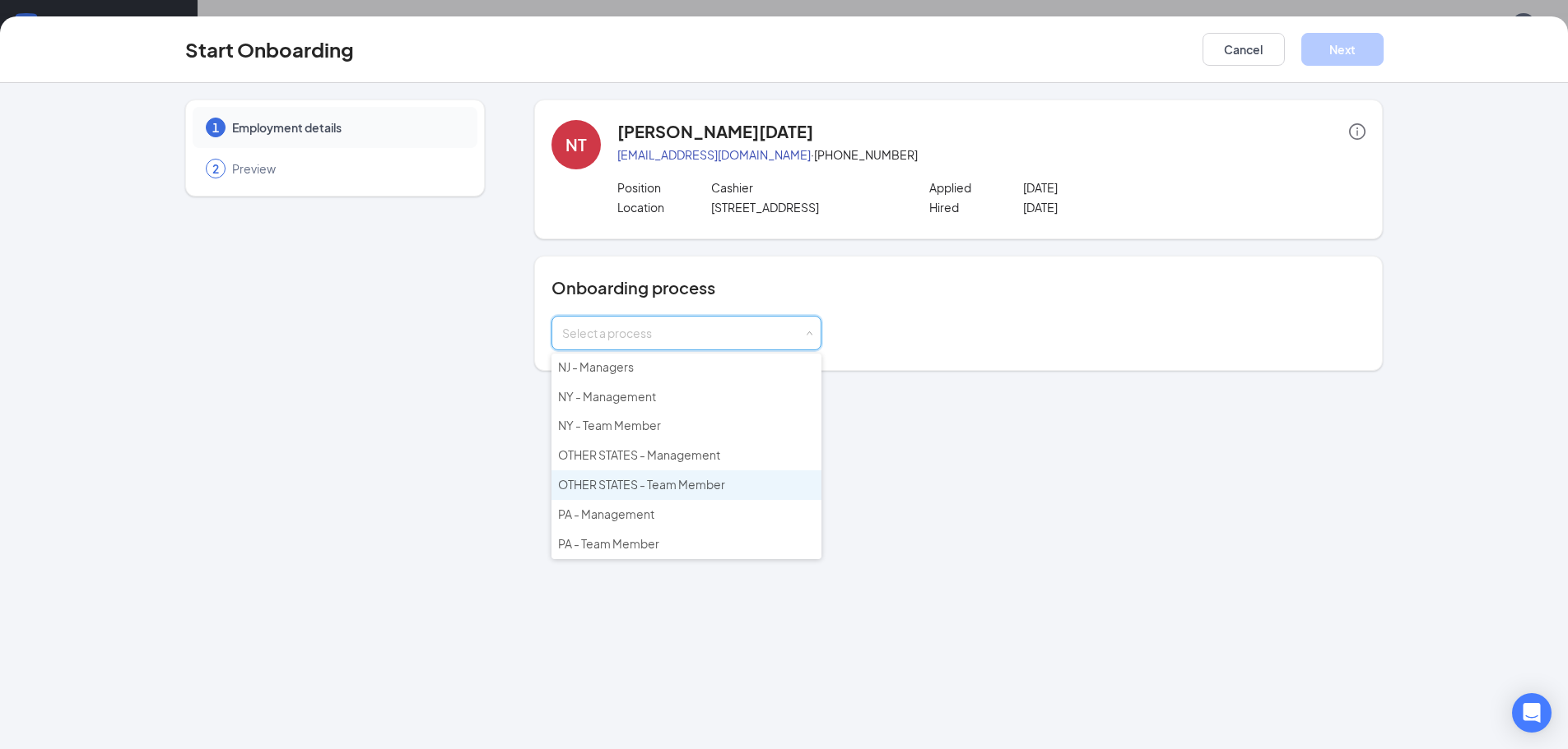
click at [638, 488] on span "OTHER STATES - Team Member" at bounding box center [641, 484] width 167 height 15
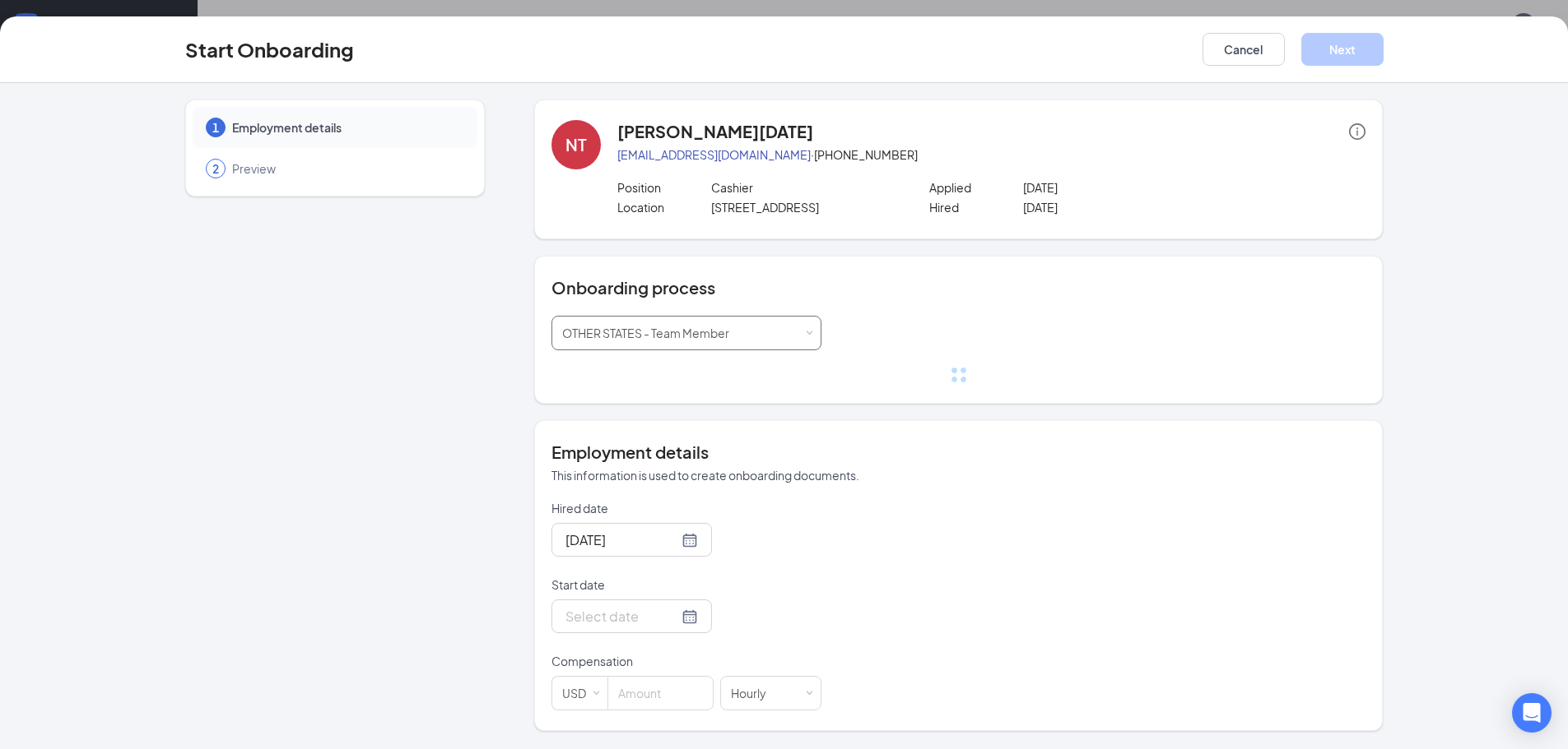
scroll to position [74, 0]
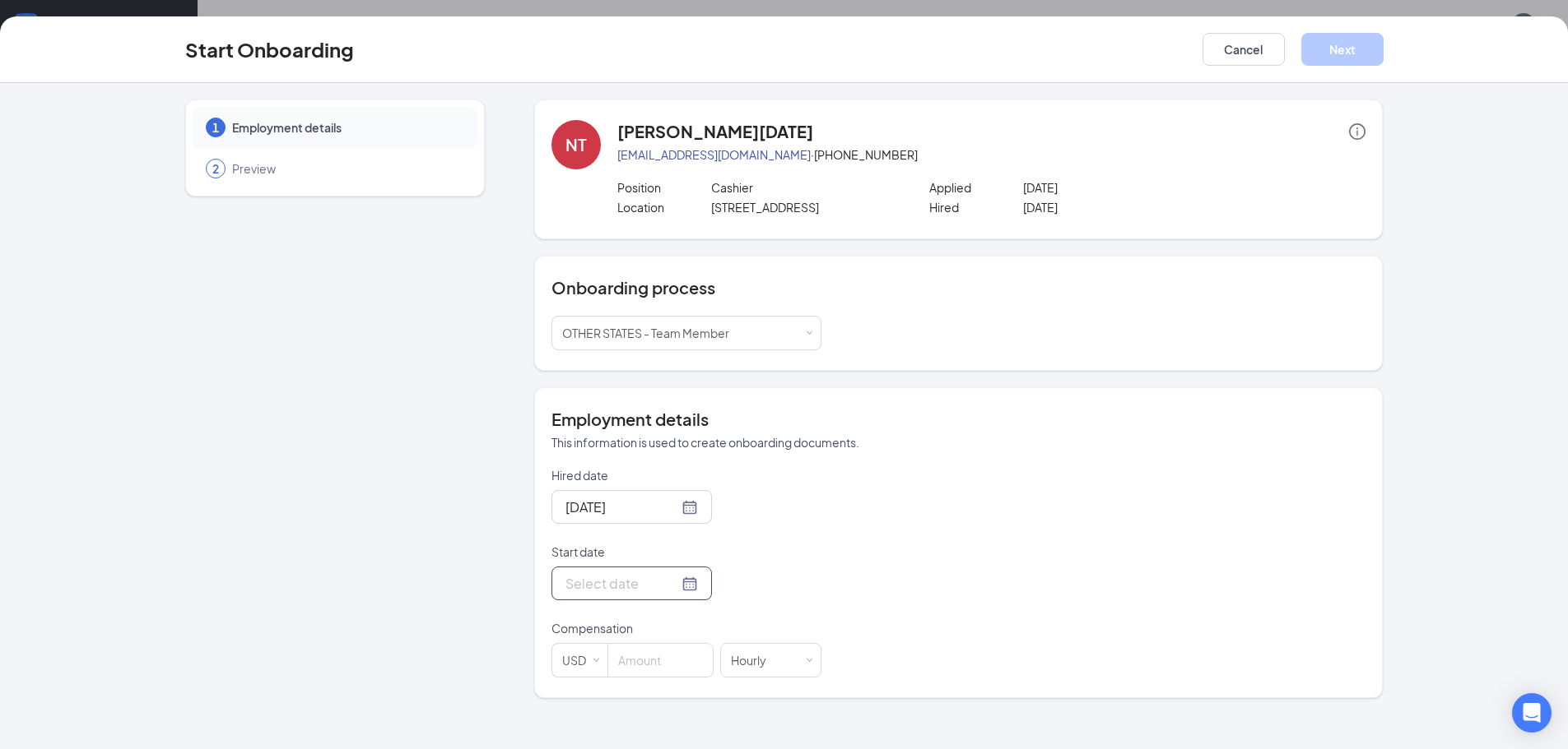
click at [584, 624] on p "Compensation" at bounding box center [687, 628] width 270 height 16
click at [596, 582] on input "Start date" at bounding box center [622, 583] width 113 height 21
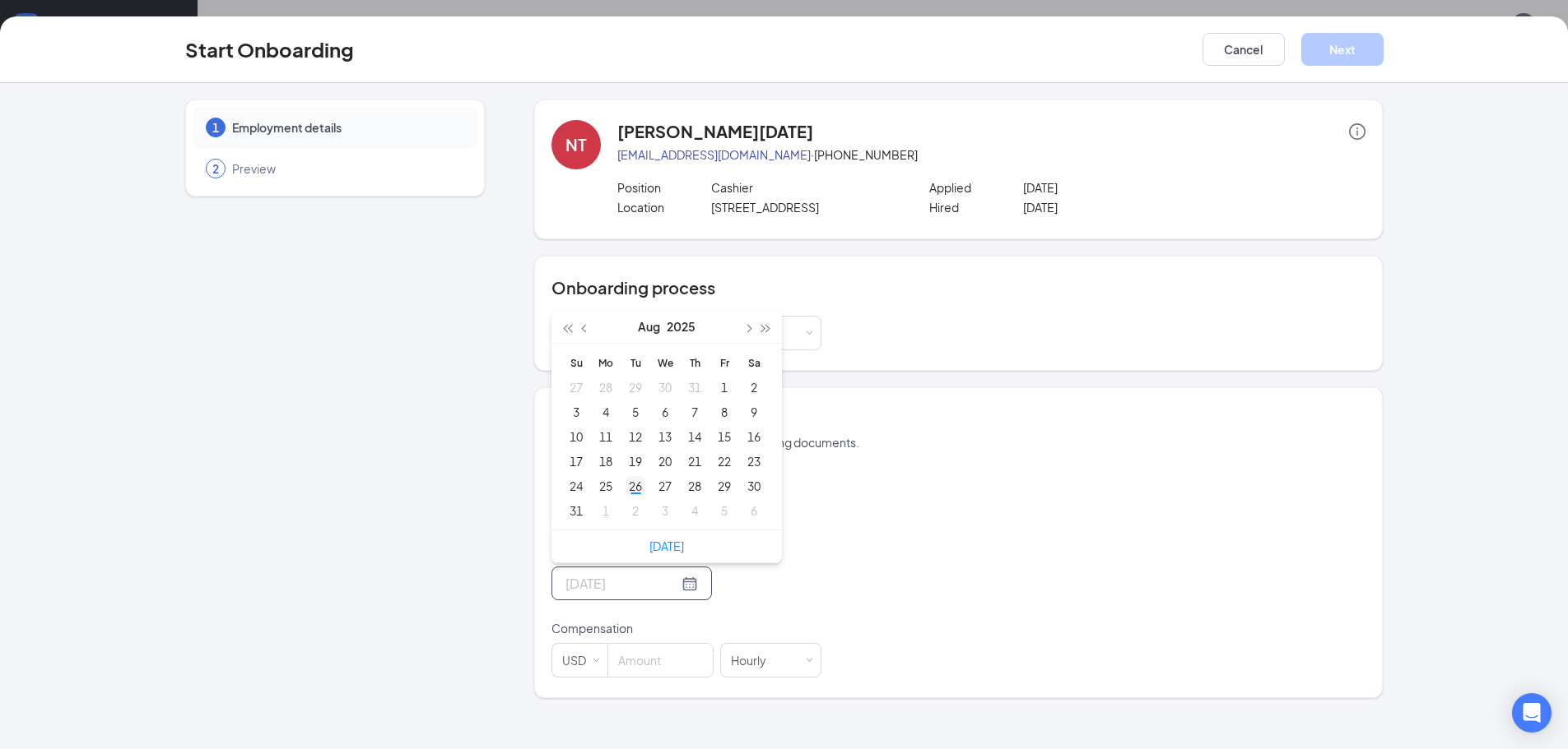
type input "[DATE]"
click at [635, 487] on div "26" at bounding box center [636, 486] width 20 height 20
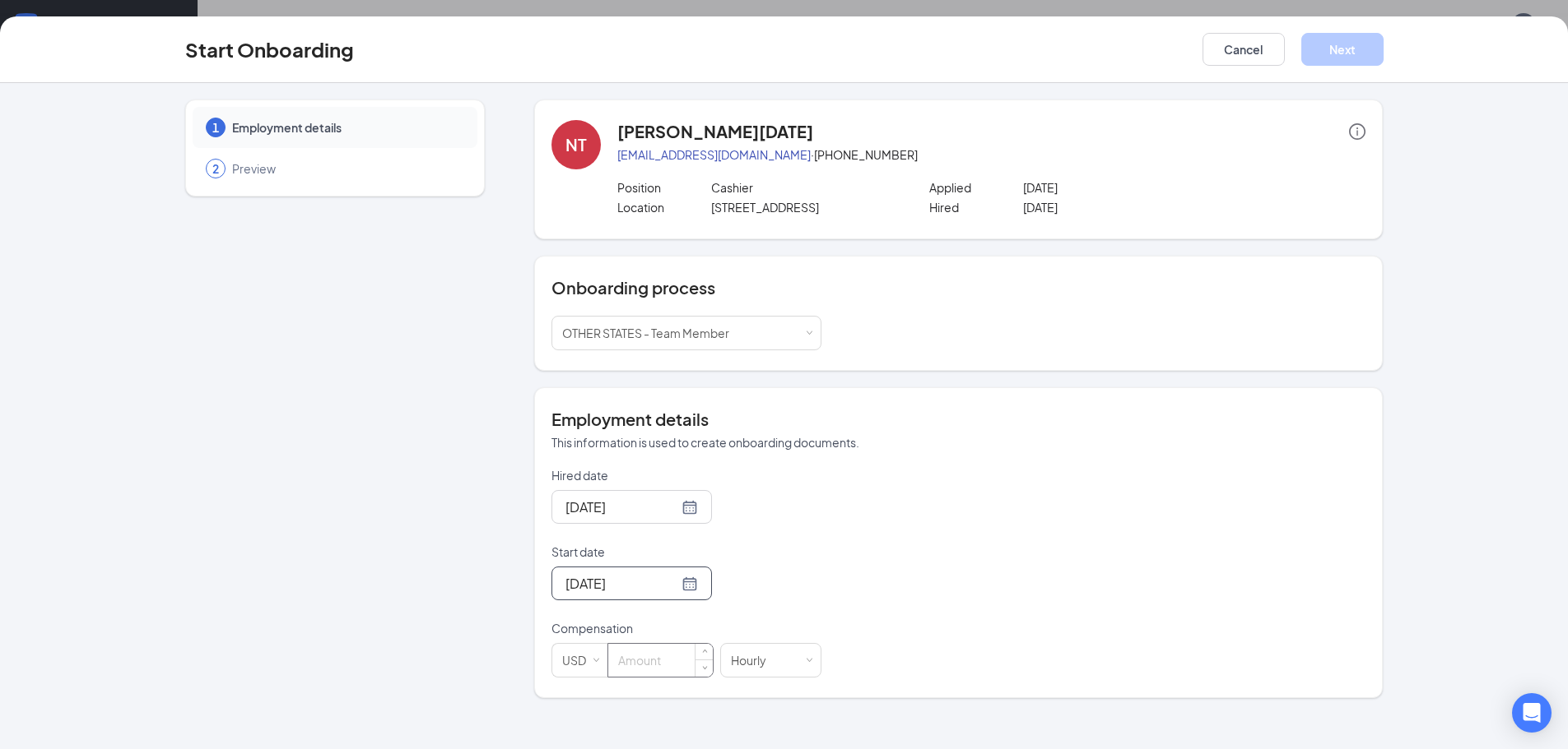
click at [626, 655] on input at bounding box center [660, 661] width 105 height 33
type input "12"
click at [1365, 55] on button "Next" at bounding box center [1342, 49] width 82 height 33
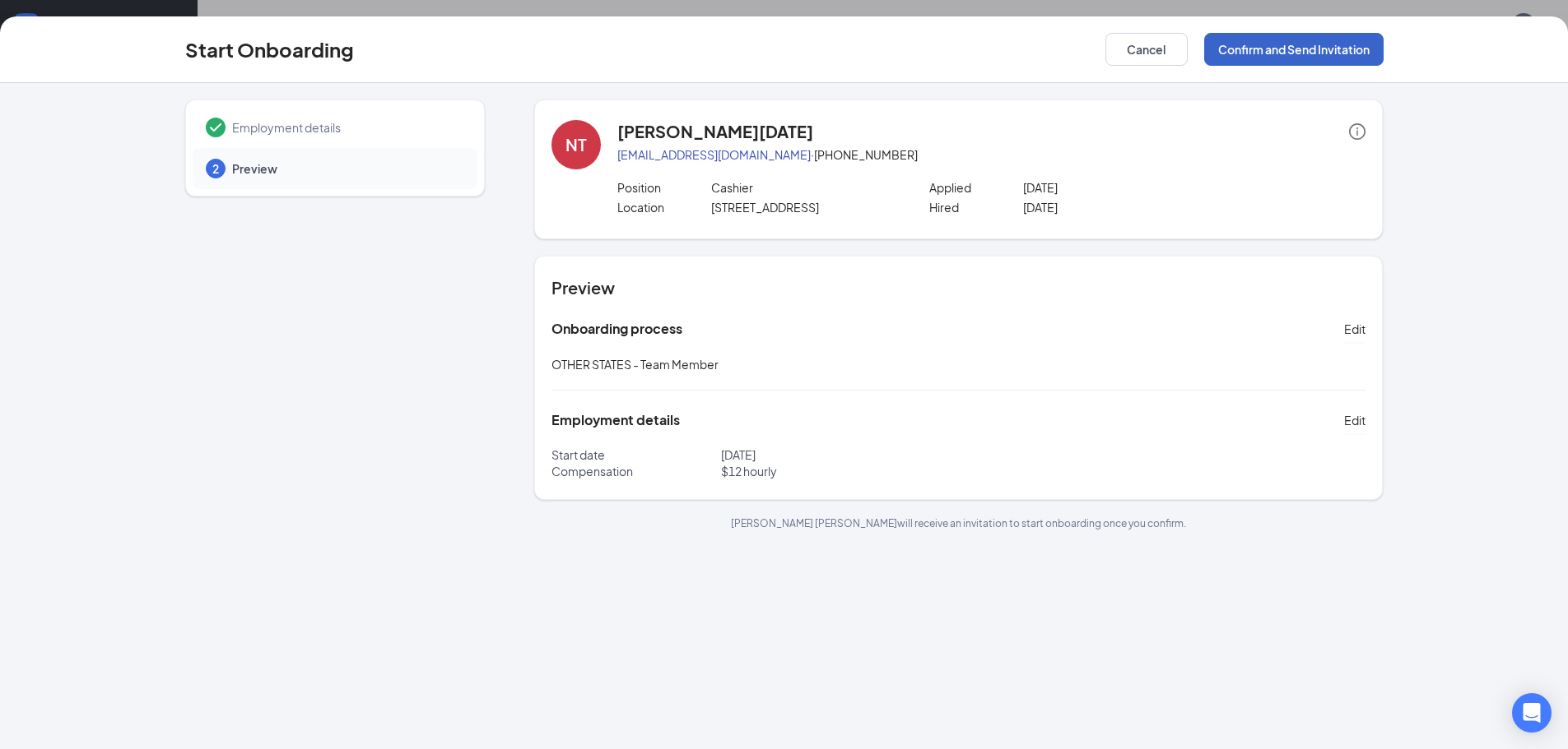
click at [1254, 51] on button "Confirm and Send Invitation" at bounding box center [1293, 49] width 179 height 33
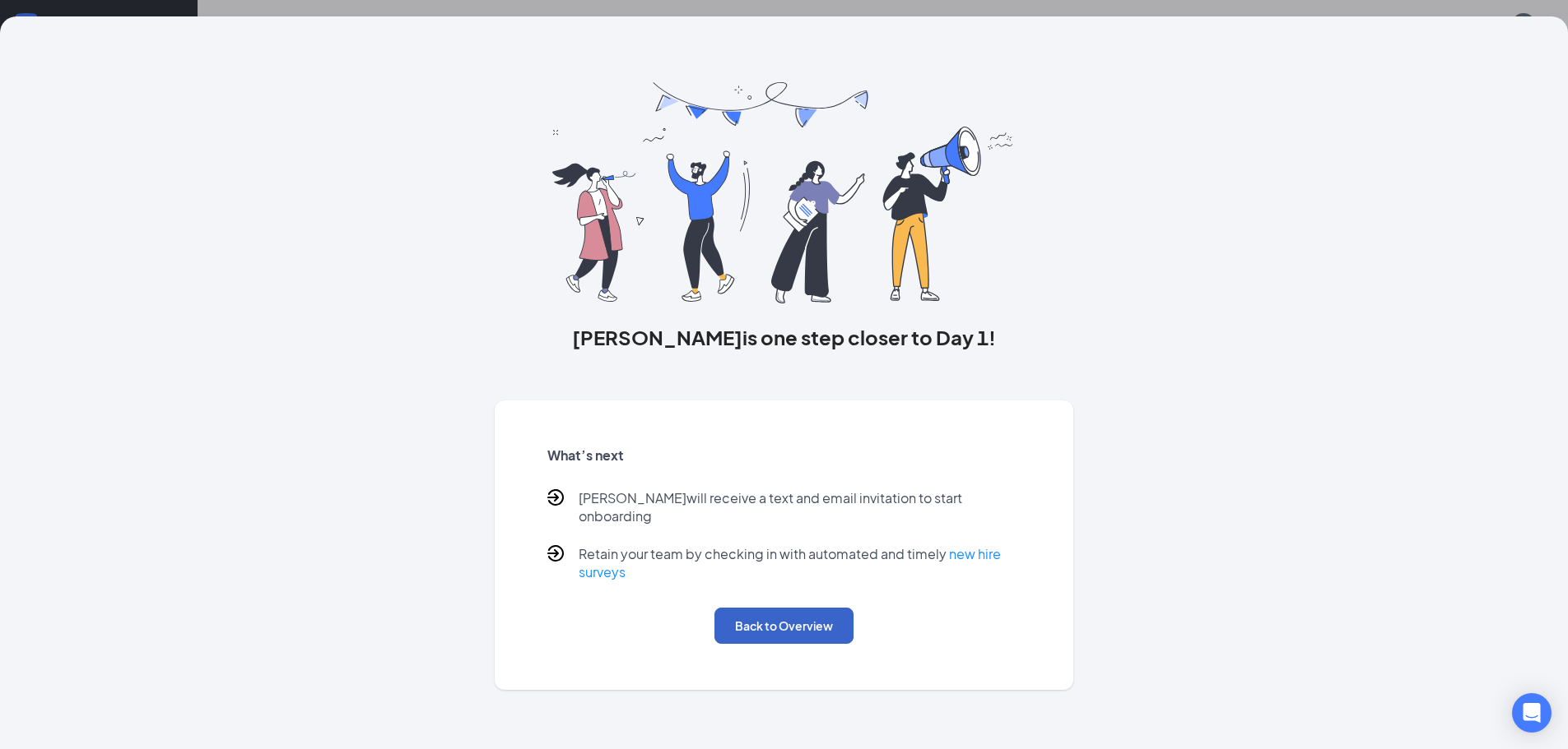
click at [750, 608] on button "Back to Overview" at bounding box center [784, 626] width 139 height 36
